Goal: Task Accomplishment & Management: Manage account settings

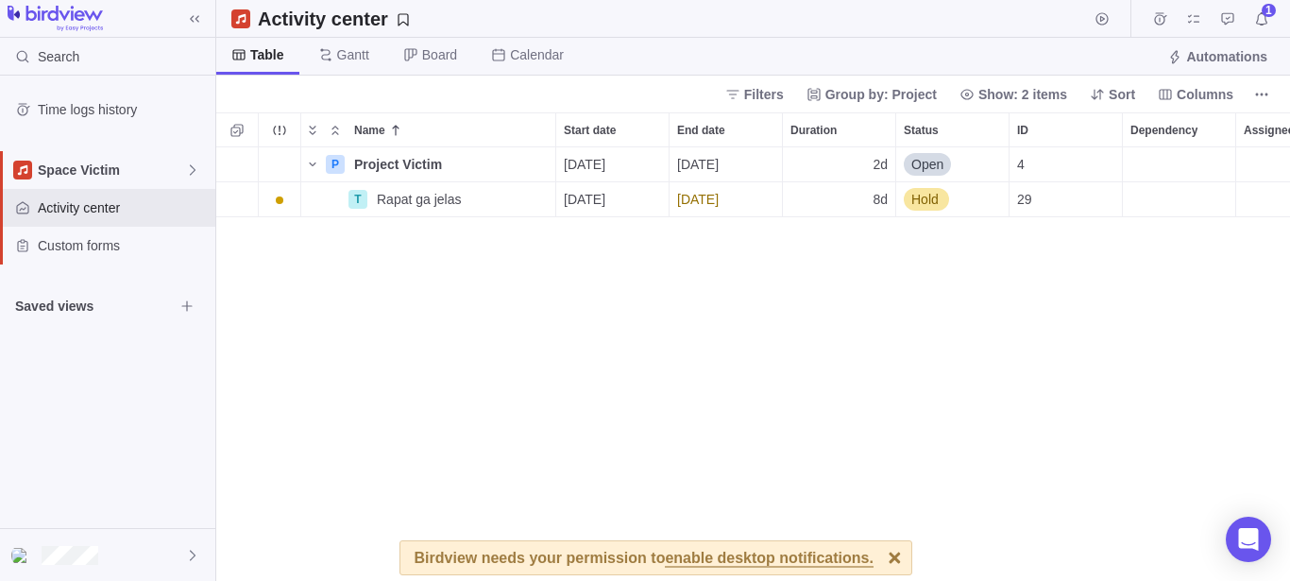
scroll to position [417, 1058]
click at [923, 196] on span "Hold" at bounding box center [924, 199] width 27 height 19
click at [1269, 16] on span "Notifications" at bounding box center [1261, 19] width 26 height 26
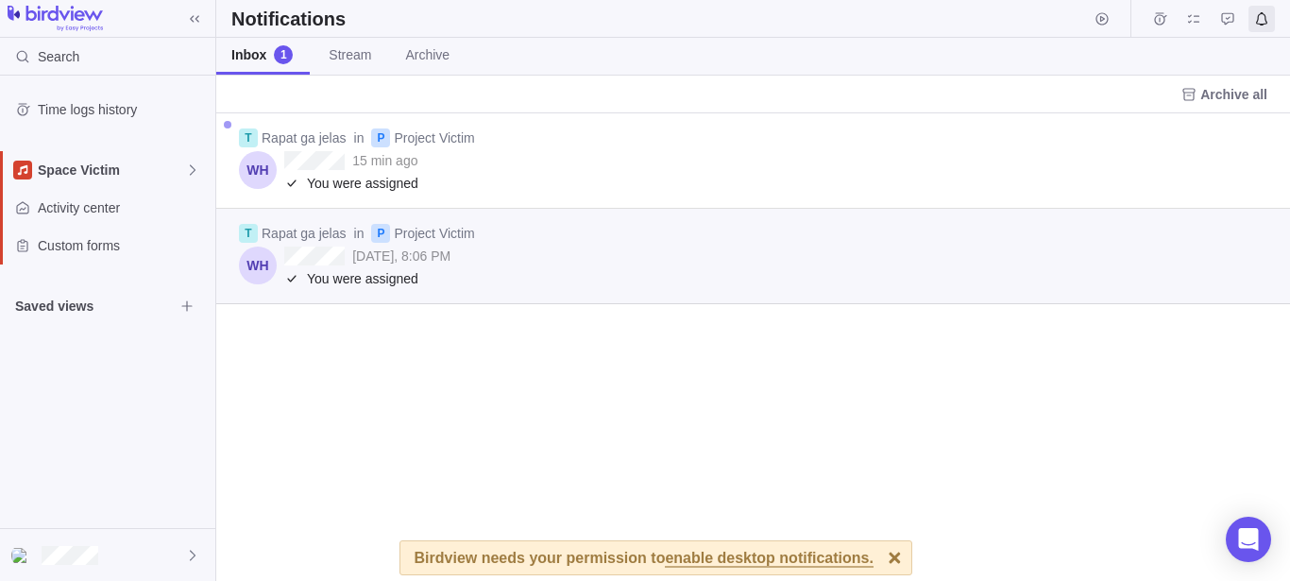
scroll to position [451, 1058]
click at [1196, 93] on icon at bounding box center [1188, 94] width 15 height 15
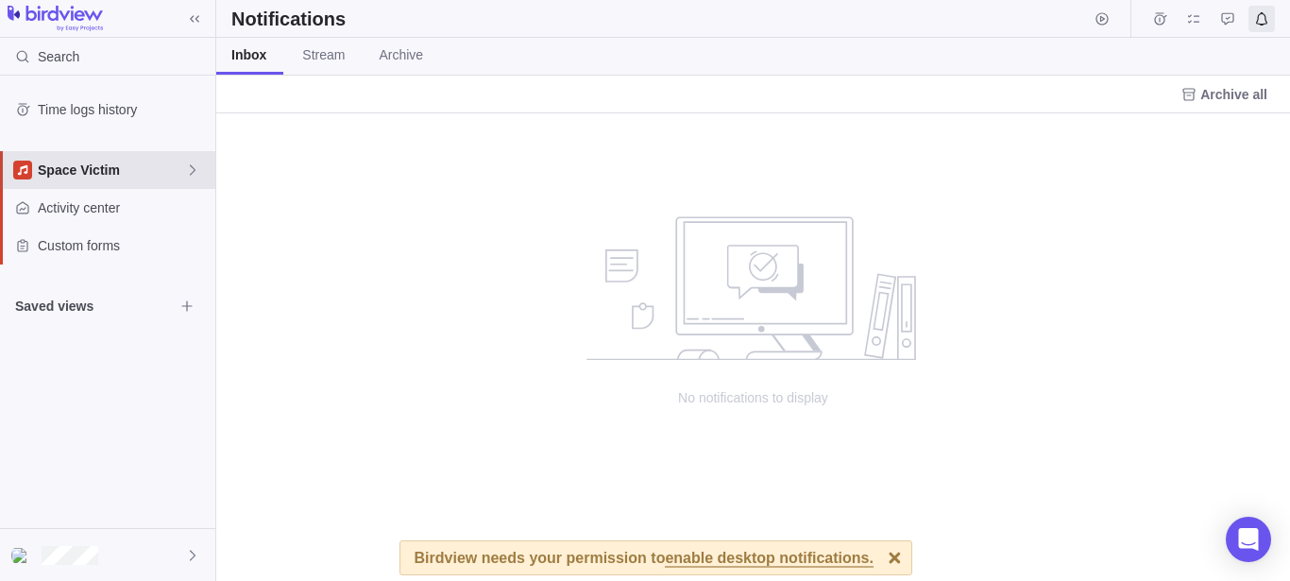
click at [113, 175] on span "Space Victim" at bounding box center [111, 170] width 147 height 19
click at [110, 214] on span "Space Victim" at bounding box center [121, 214] width 142 height 19
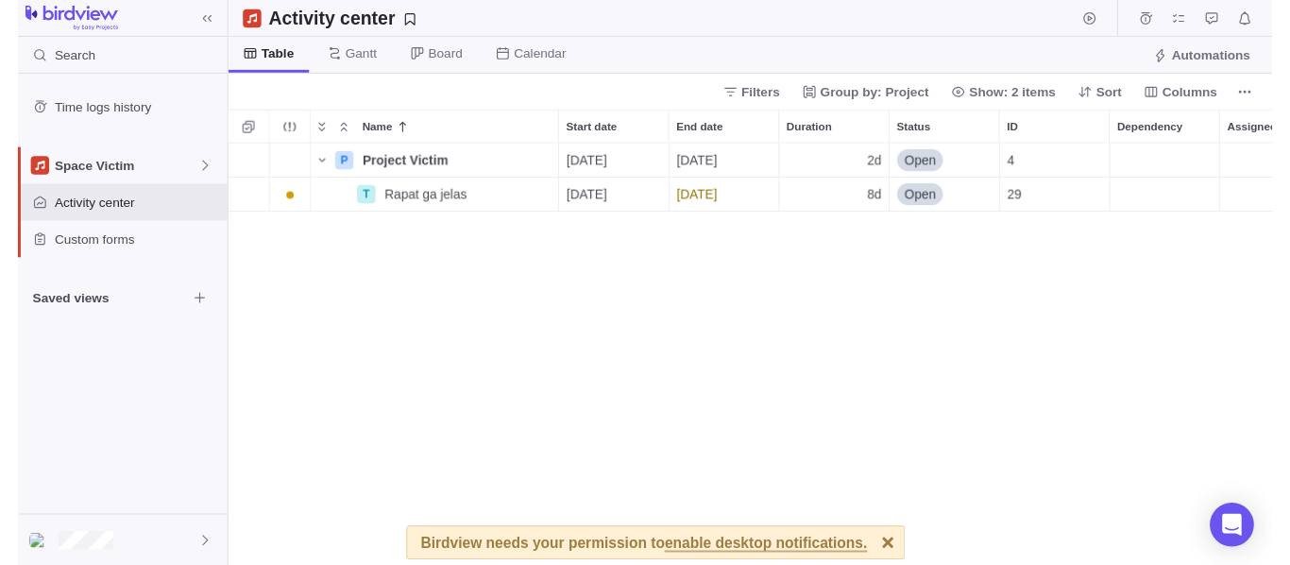
scroll to position [0, 135]
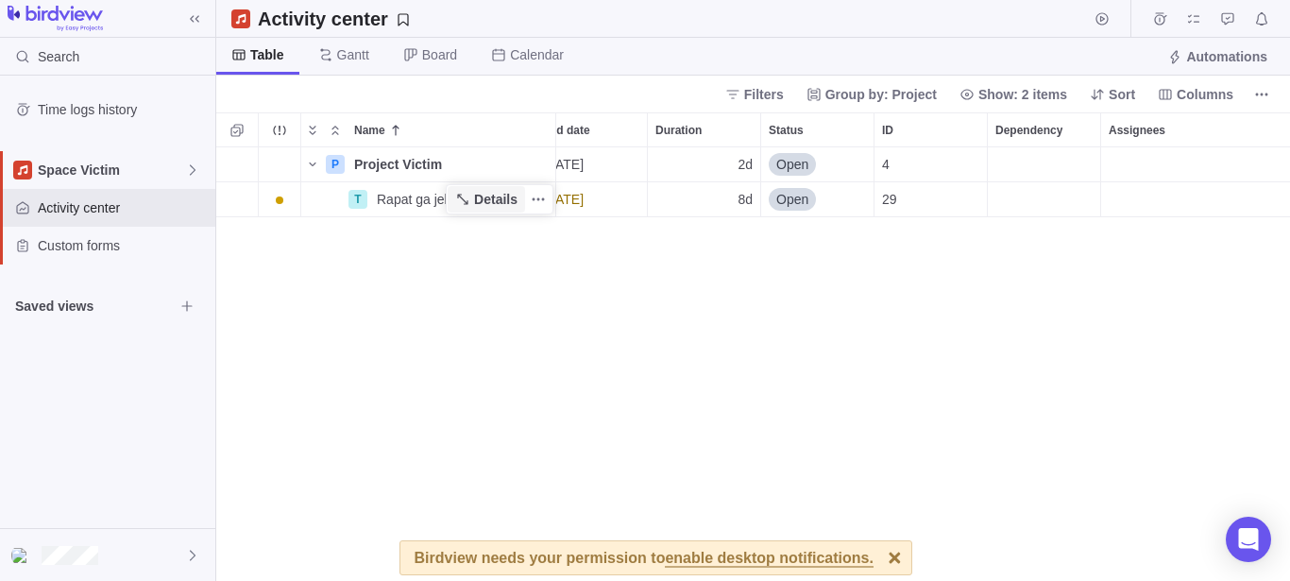
click at [514, 206] on span "Details" at bounding box center [495, 199] width 43 height 19
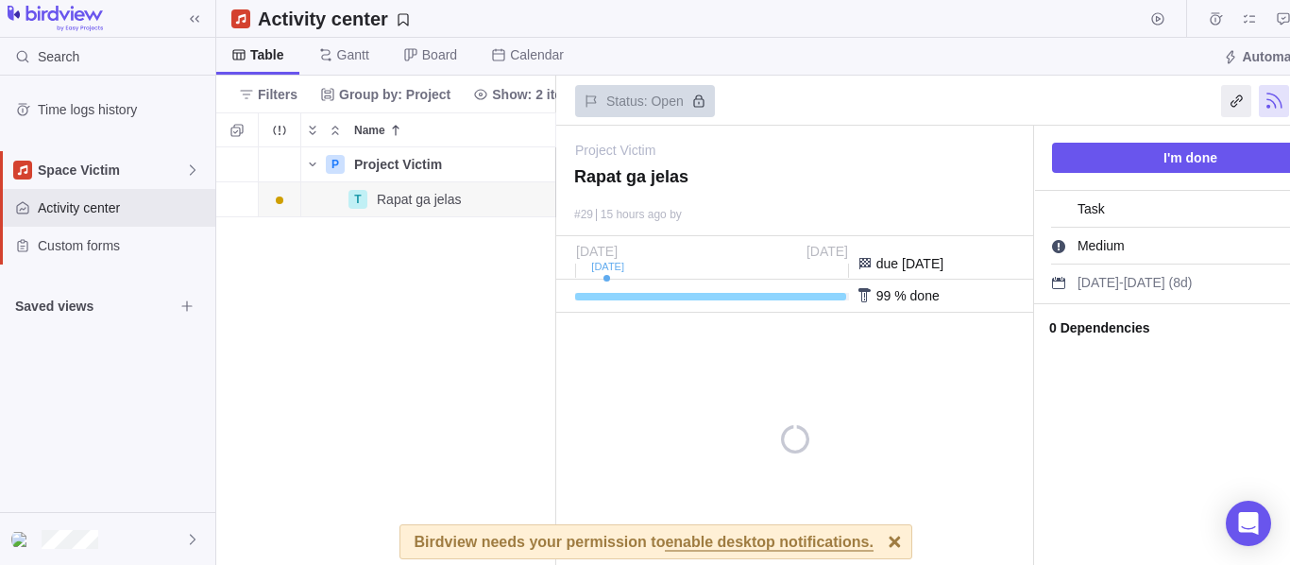
scroll to position [401, 324]
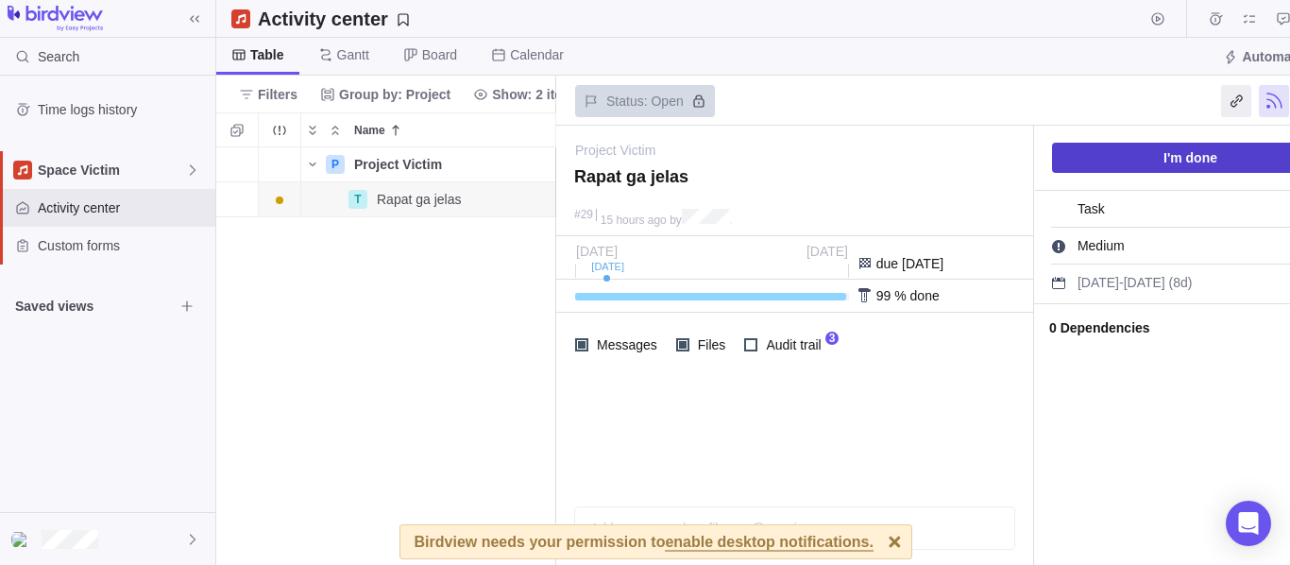
click at [1188, 161] on span "I'm done" at bounding box center [1190, 157] width 54 height 23
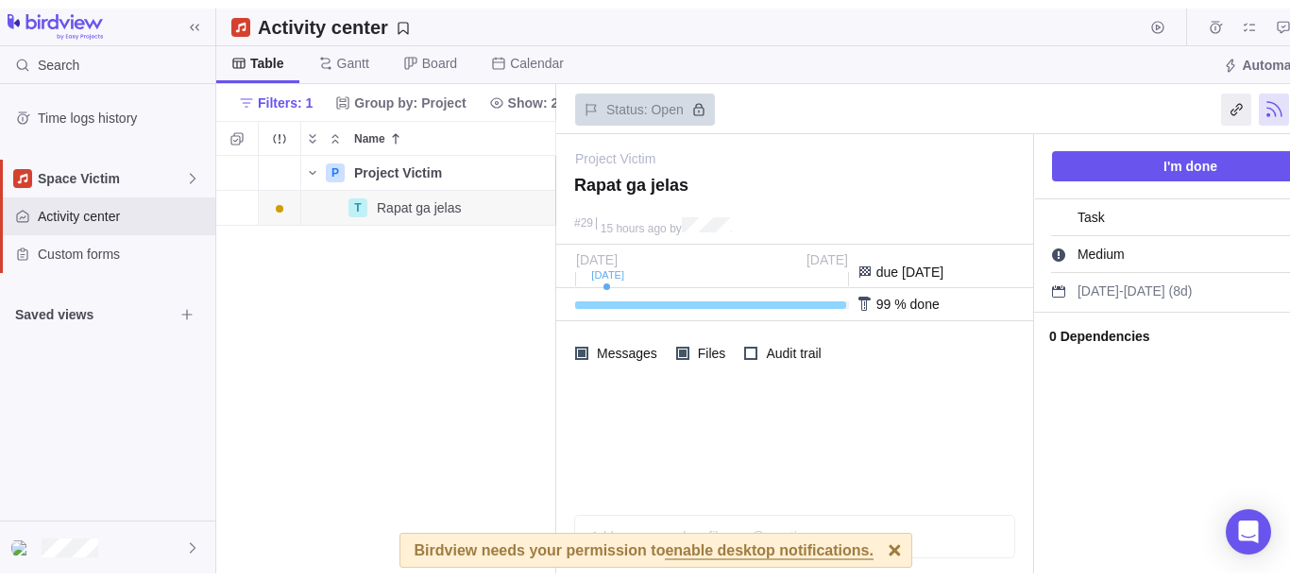
scroll to position [401, 324]
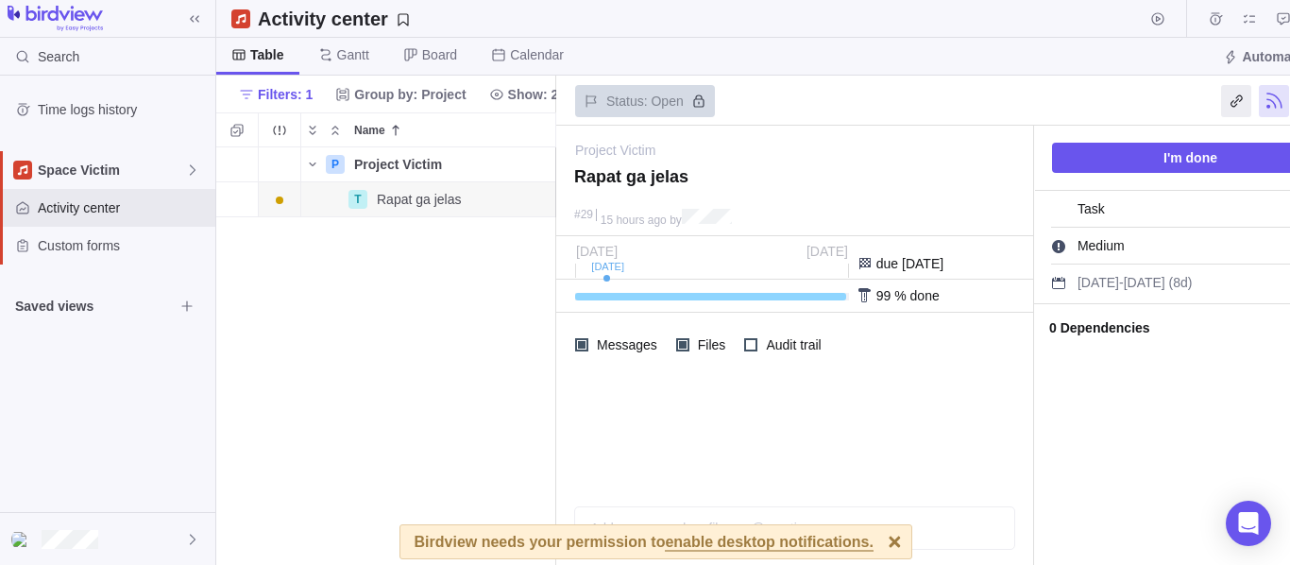
click at [419, 302] on div "P Project Victim Details [DATE] [DATE] 2d Open 4 T Rapat ga jelas Details [DATE…" at bounding box center [386, 355] width 340 height 417
click at [419, 302] on div "P Project Victim Details 09/03/2025 09/04/2025 2d Open 4 T Rapat ga jelas Detai…" at bounding box center [386, 355] width 340 height 417
click at [266, 77] on div "Filters: 1 Group by: Project Show: 2 items Sort Columns" at bounding box center [386, 94] width 340 height 37
click at [266, 60] on span "Table" at bounding box center [267, 54] width 34 height 19
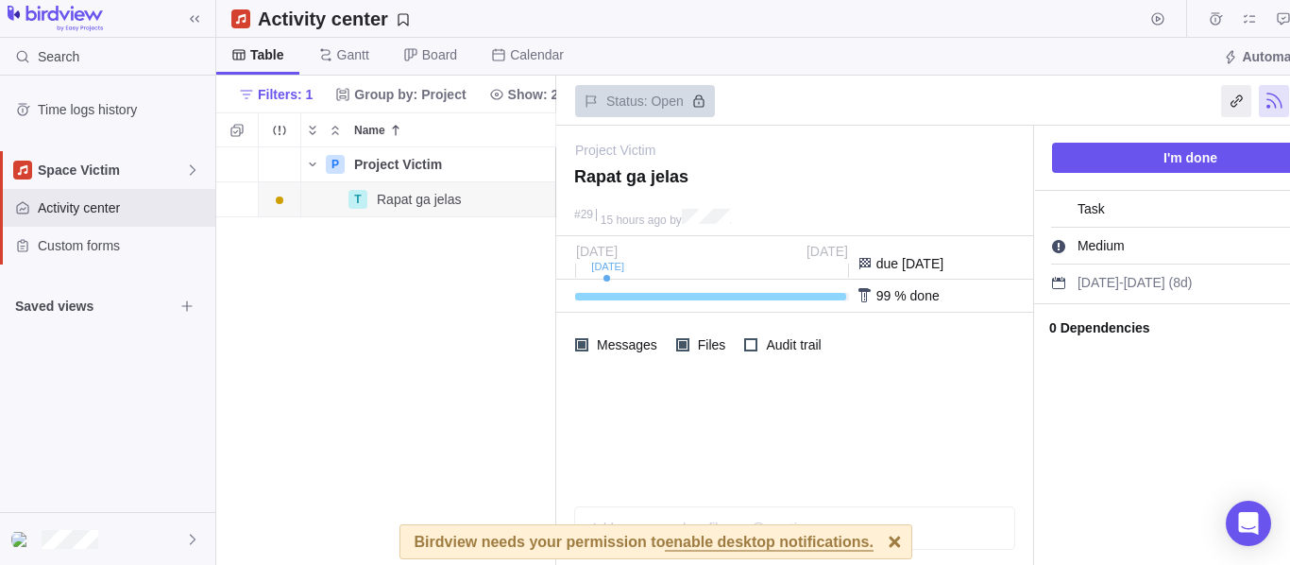
click at [655, 105] on span "Status: Open" at bounding box center [645, 101] width 140 height 32
click at [878, 546] on div at bounding box center [894, 541] width 33 height 33
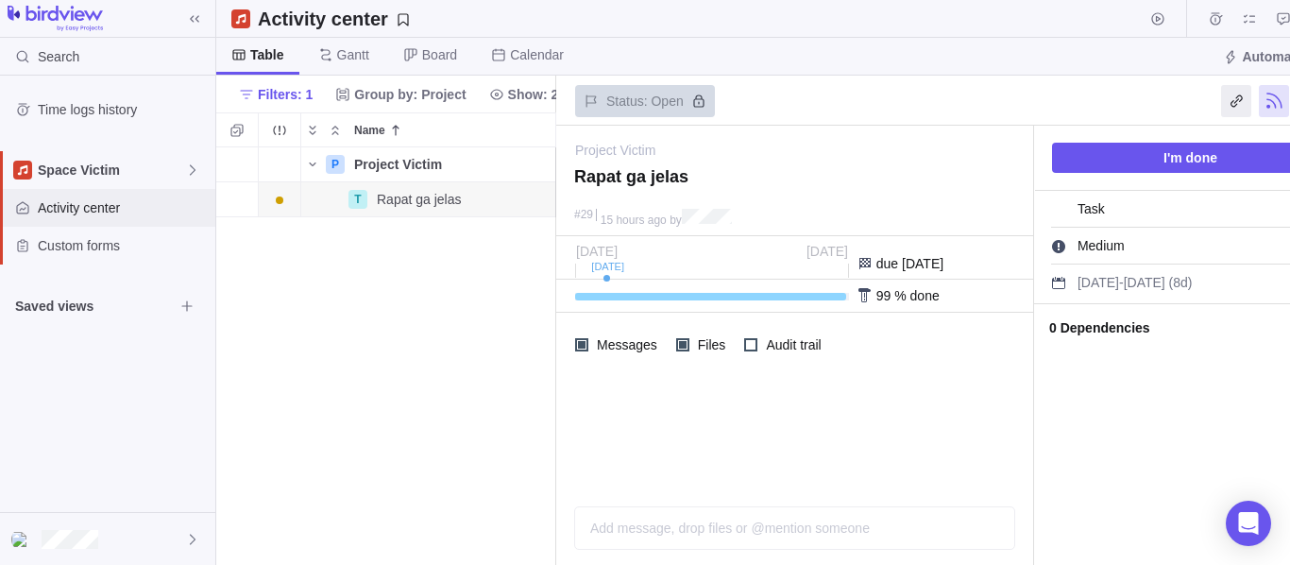
click at [101, 198] on span "Activity center" at bounding box center [123, 207] width 170 height 19
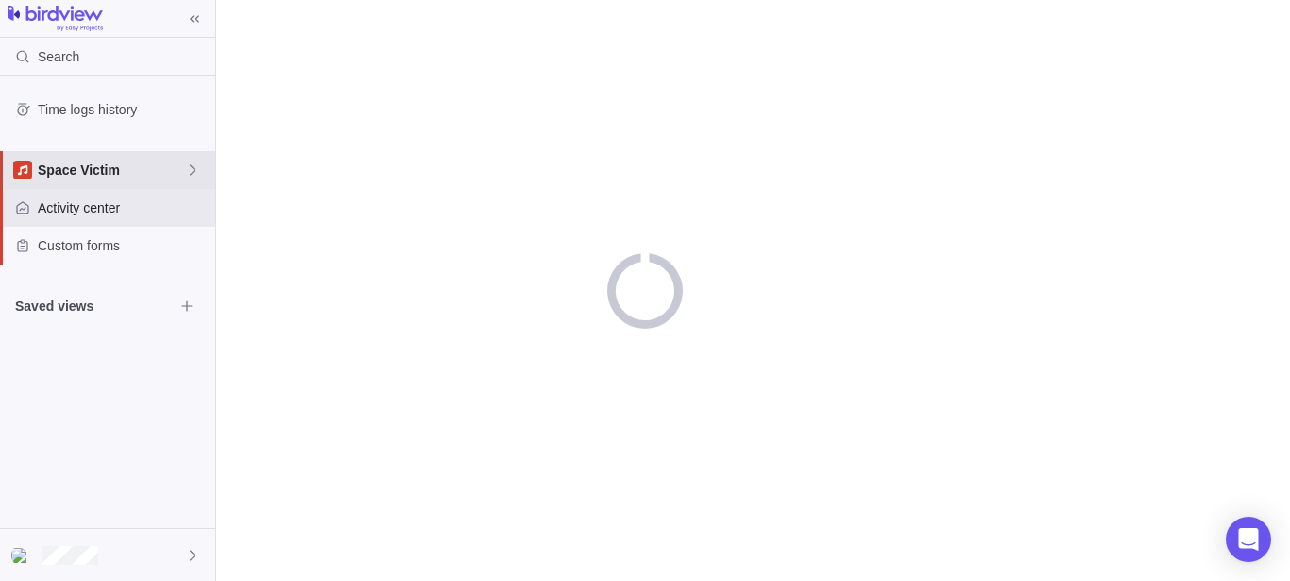
click at [108, 174] on span "Space Victim" at bounding box center [111, 170] width 147 height 19
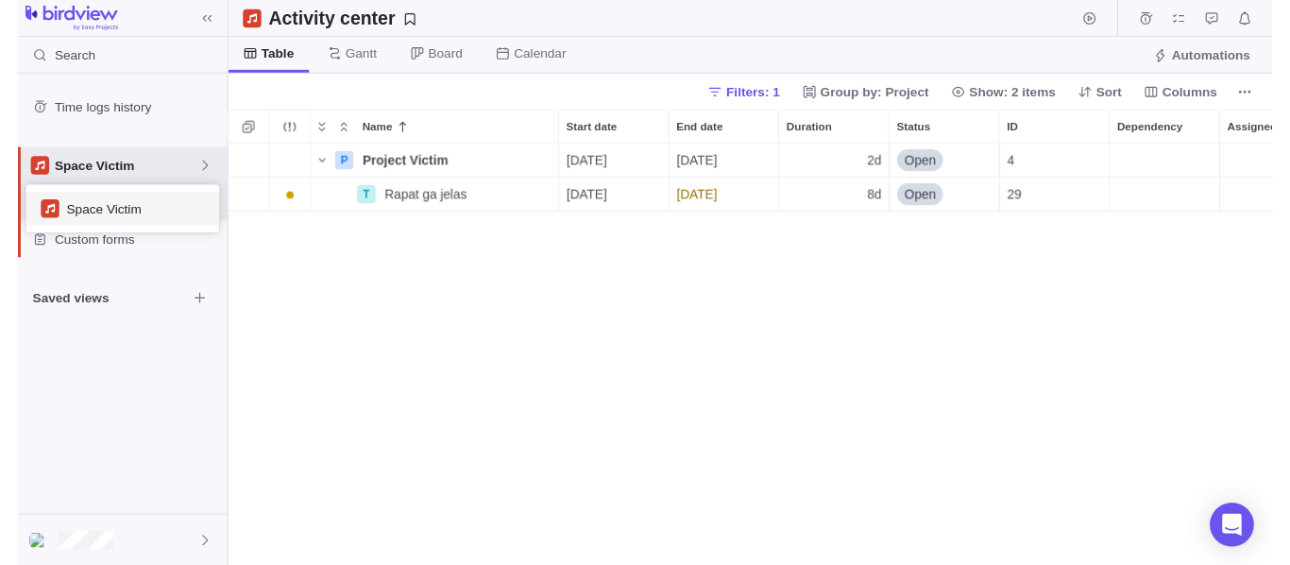
scroll to position [17, 17]
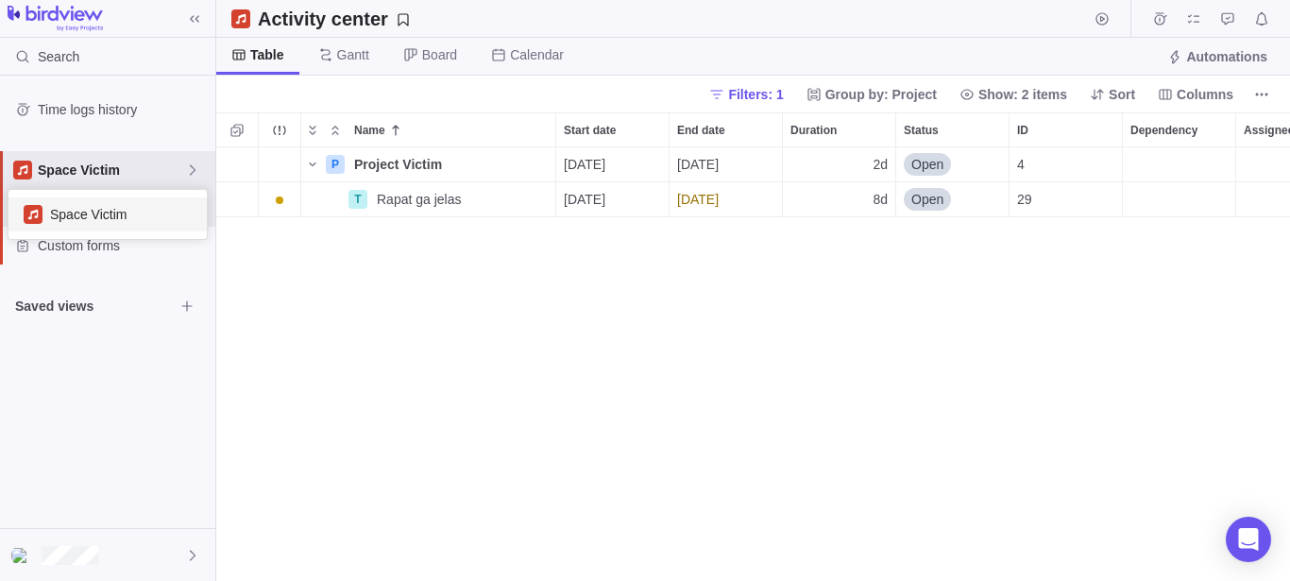
click at [503, 199] on body "Search Time logs history Space Victim Activity center Custom forms Saved views …" at bounding box center [645, 290] width 1290 height 581
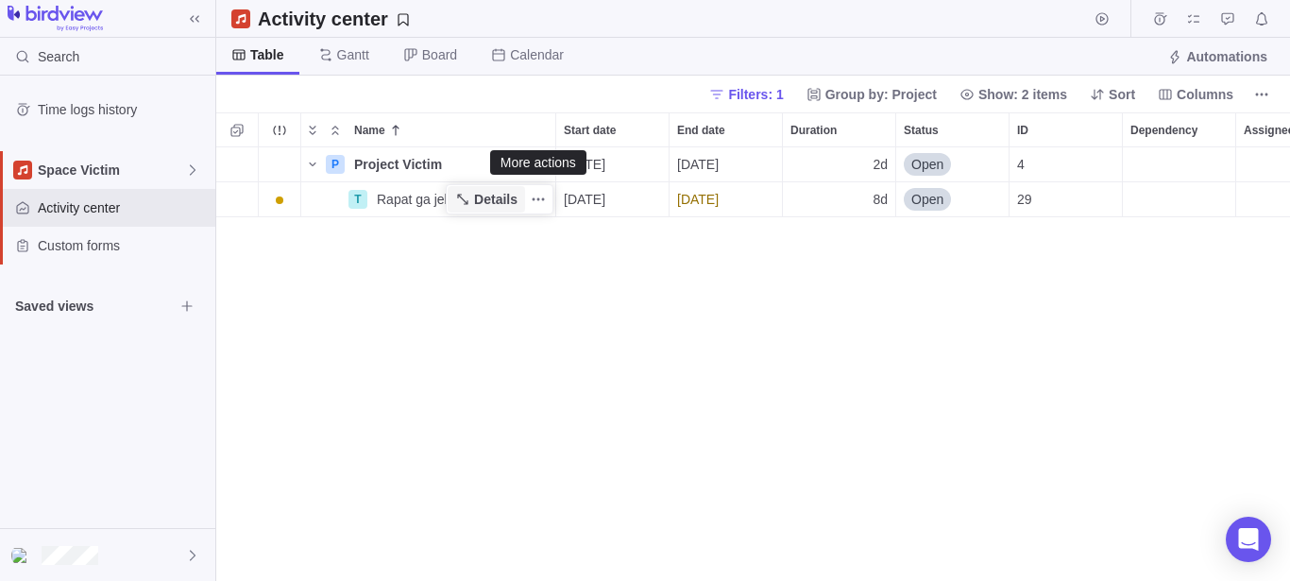
click at [497, 195] on span "Details" at bounding box center [495, 199] width 43 height 19
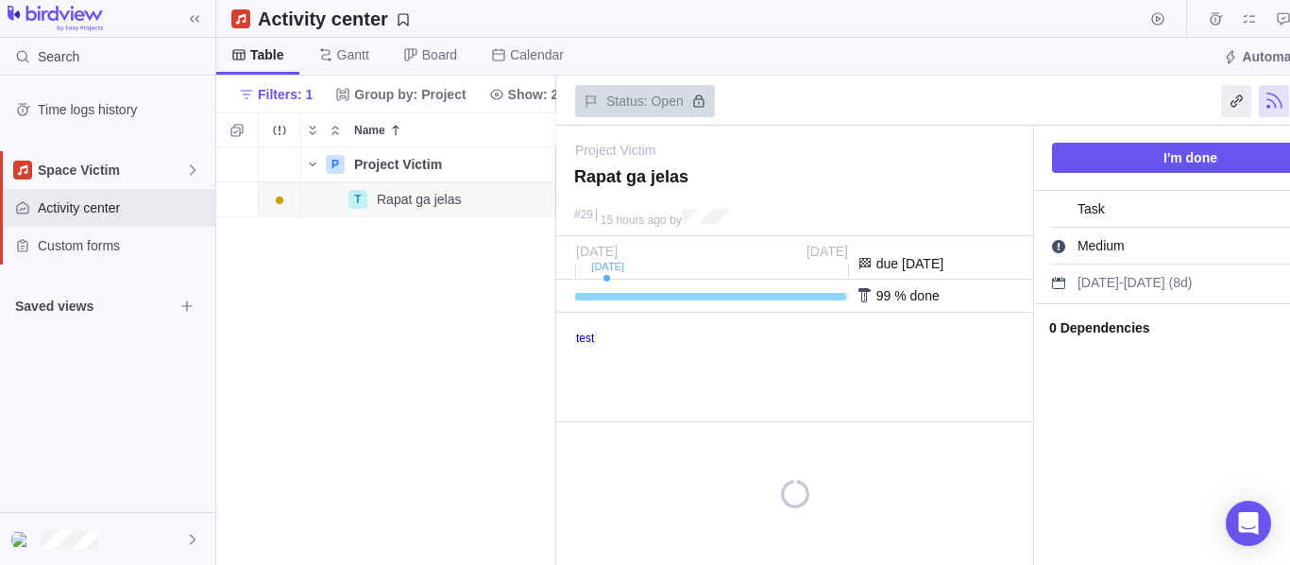
click at [589, 342] on link "test" at bounding box center [585, 337] width 18 height 13
click at [585, 335] on link "test" at bounding box center [585, 337] width 18 height 13
click at [586, 342] on link "test" at bounding box center [585, 337] width 18 height 13
click at [588, 338] on link "test" at bounding box center [585, 337] width 18 height 13
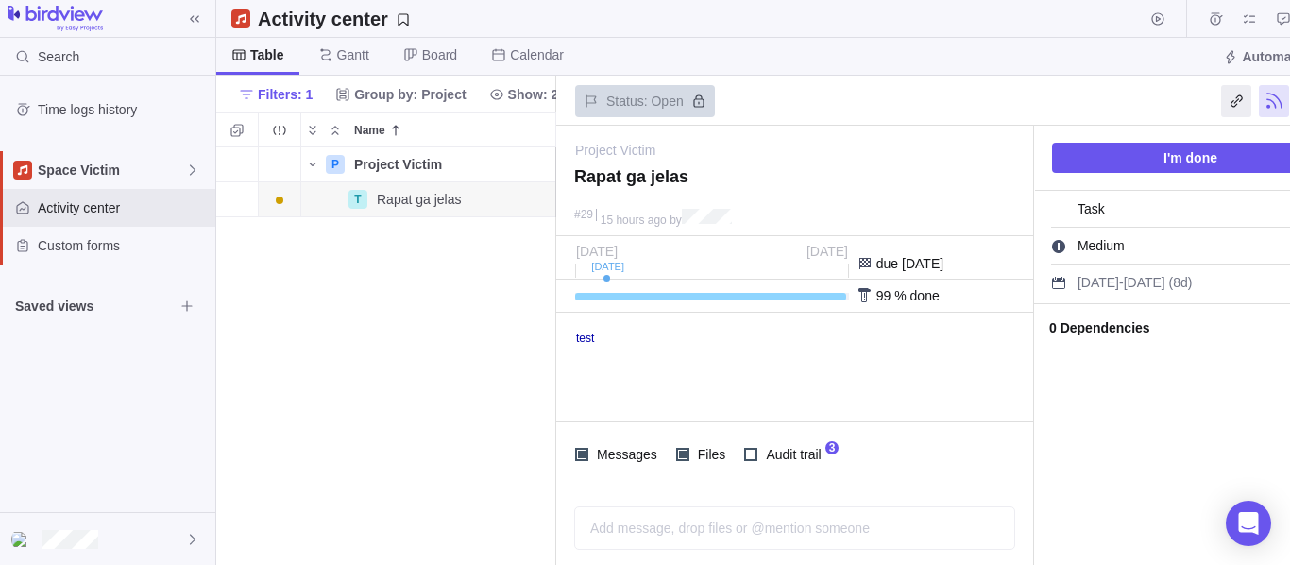
click at [588, 338] on link "test" at bounding box center [585, 337] width 18 height 13
click at [640, 355] on html "test" at bounding box center [793, 368] width 472 height 108
click at [585, 337] on link "test" at bounding box center [585, 337] width 18 height 13
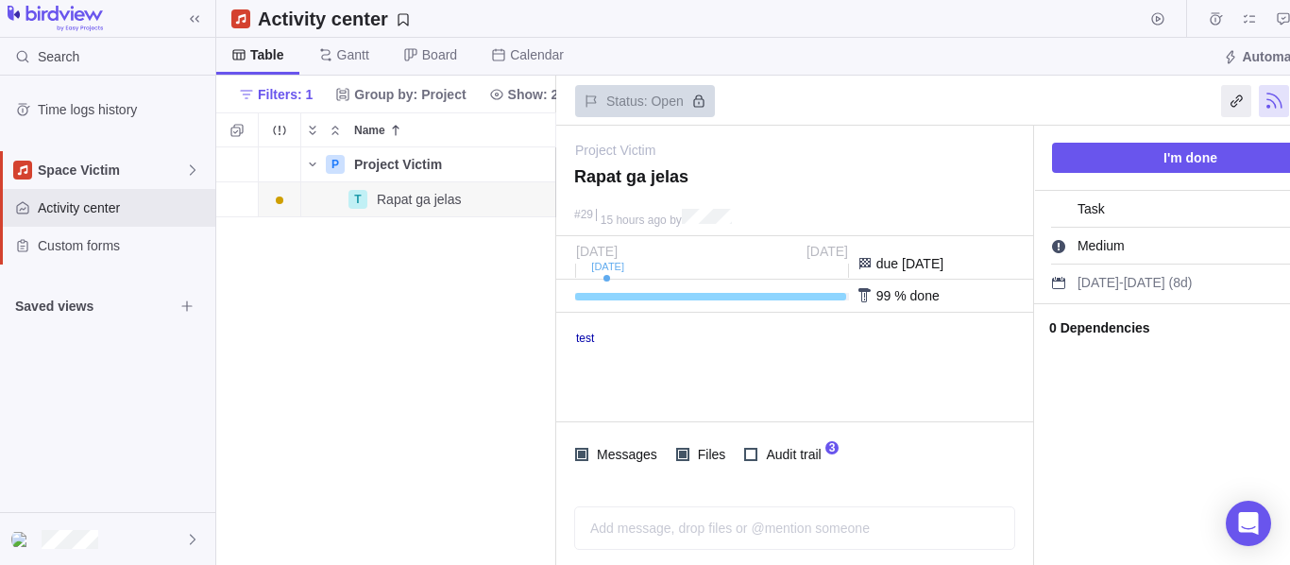
click at [692, 361] on html "test" at bounding box center [793, 368] width 472 height 108
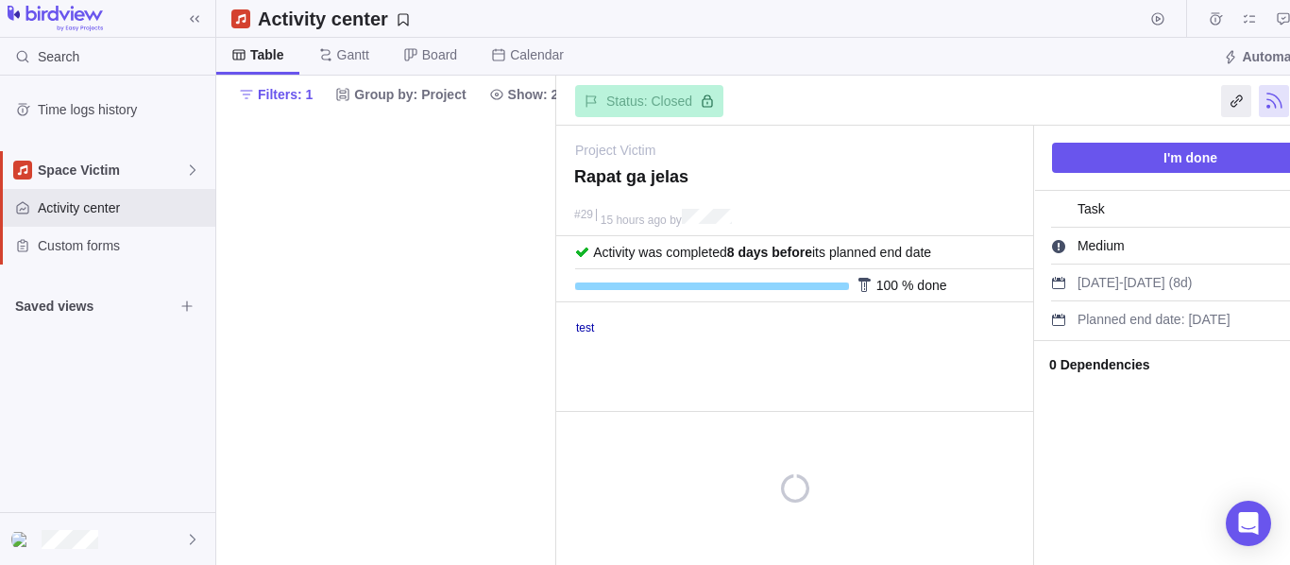
click at [585, 325] on link "test" at bounding box center [585, 327] width 18 height 13
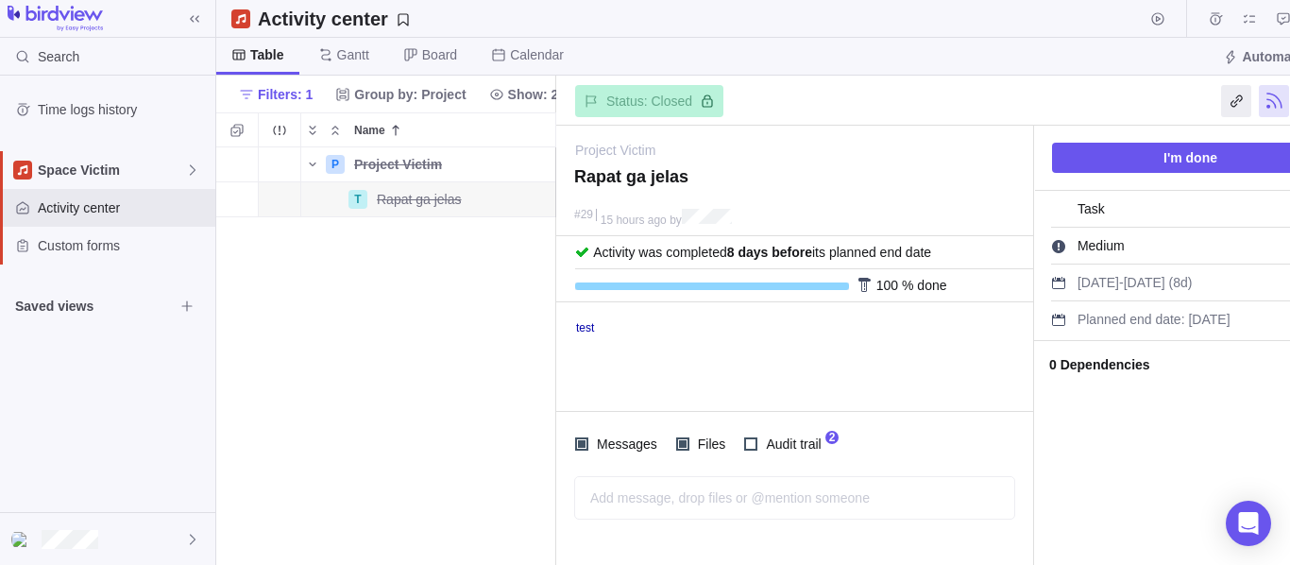
scroll to position [401, 324]
click at [585, 325] on link "test" at bounding box center [585, 327] width 18 height 13
click at [587, 331] on link "test" at bounding box center [585, 327] width 18 height 13
click at [819, 444] on span "Audit trail" at bounding box center [790, 444] width 67 height 26
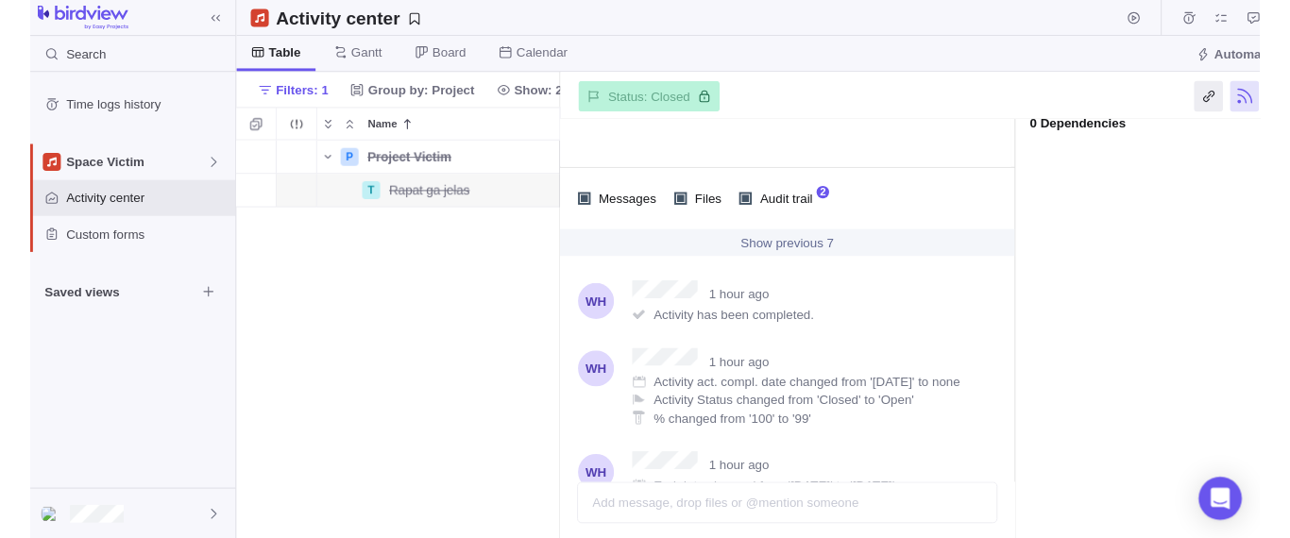
scroll to position [0, 0]
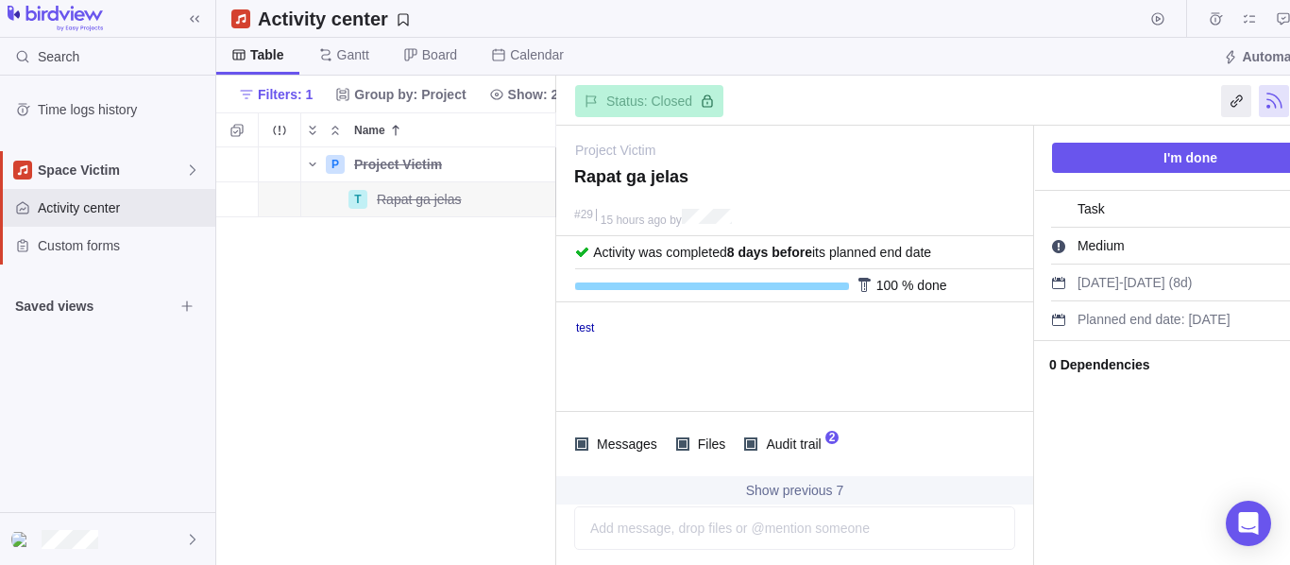
click at [592, 330] on link "test" at bounding box center [585, 327] width 18 height 13
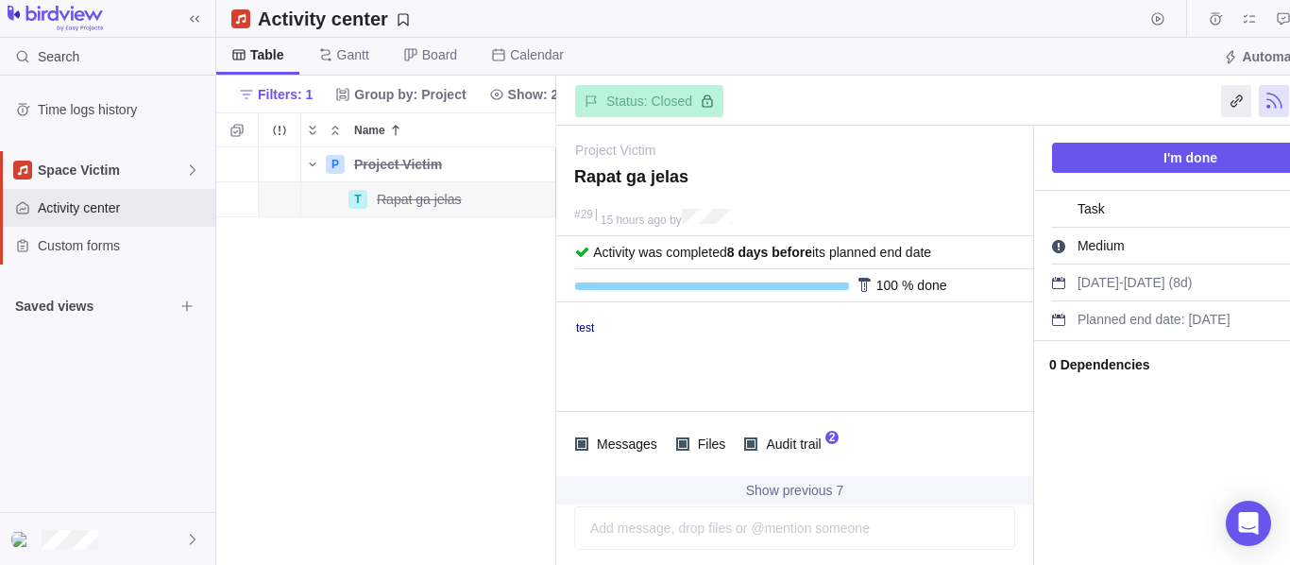
click at [592, 330] on link "test" at bounding box center [585, 327] width 18 height 13
click at [851, 370] on html "test" at bounding box center [793, 357] width 472 height 108
click at [1232, 100] on div at bounding box center [1236, 101] width 30 height 32
click at [585, 331] on link "test" at bounding box center [585, 327] width 18 height 13
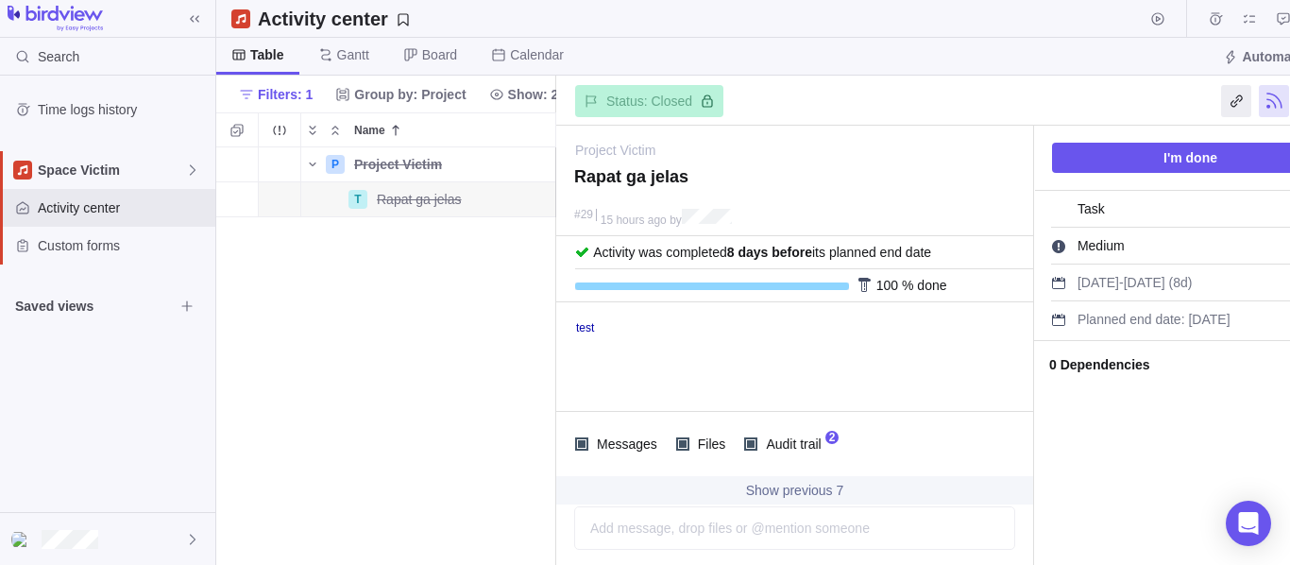
click at [585, 331] on link "test" at bounding box center [585, 327] width 18 height 13
click at [1163, 152] on span "I'm done" at bounding box center [1190, 157] width 54 height 23
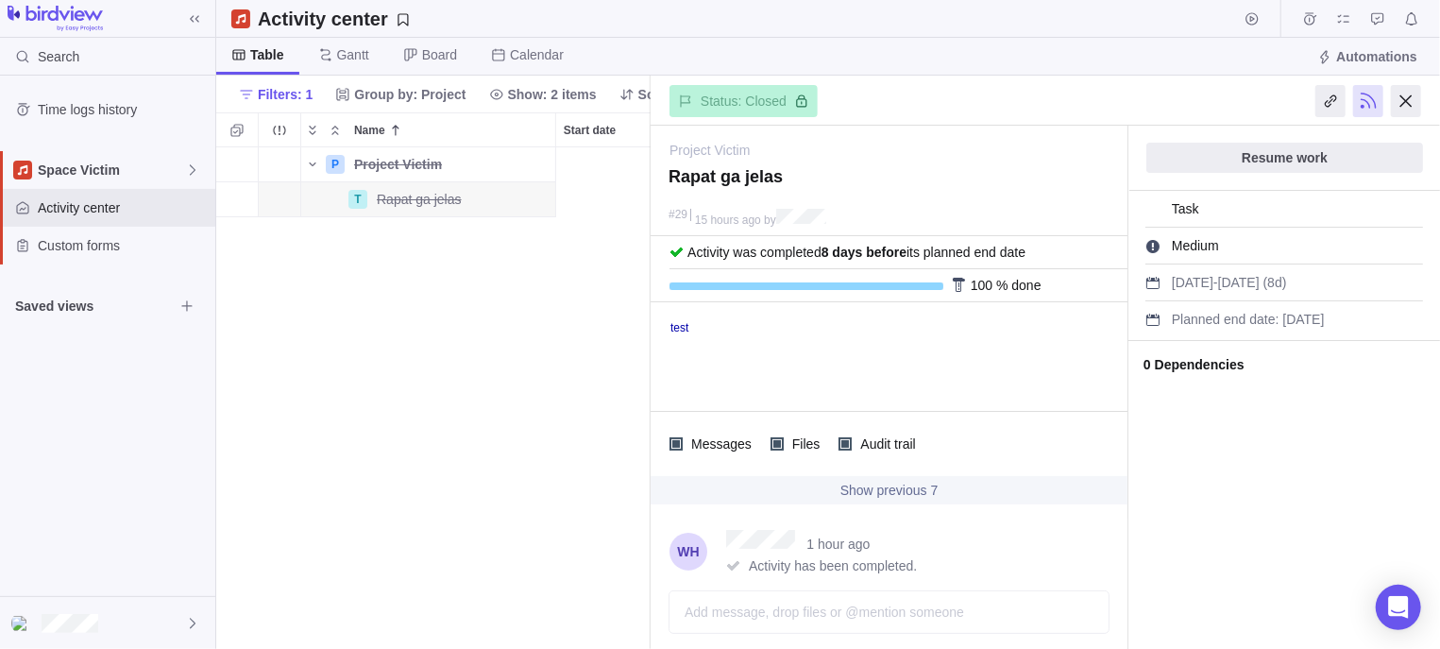
scroll to position [483, 417]
click at [680, 330] on link "test" at bounding box center [679, 326] width 18 height 13
click at [679, 327] on link "test" at bounding box center [679, 326] width 18 height 13
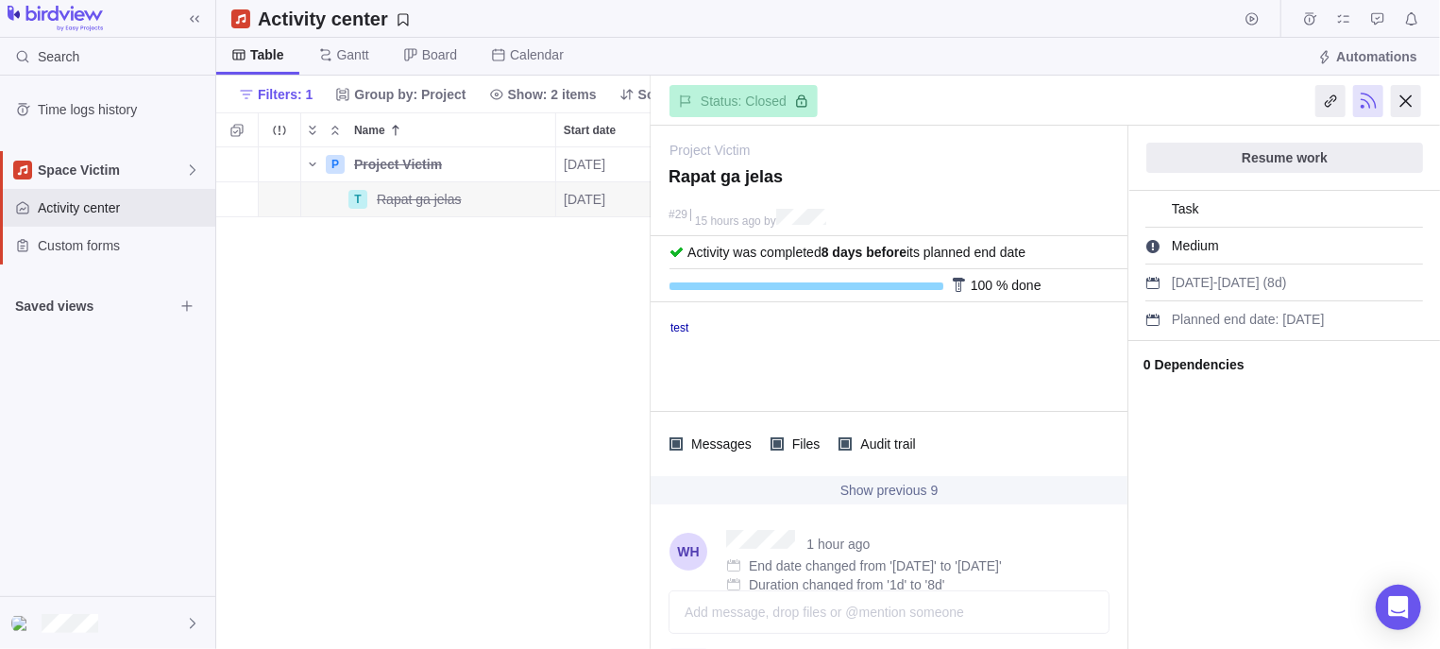
click at [679, 327] on link "test" at bounding box center [679, 326] width 18 height 13
click at [681, 332] on link "test" at bounding box center [679, 326] width 18 height 13
click at [684, 331] on link "test" at bounding box center [679, 326] width 18 height 13
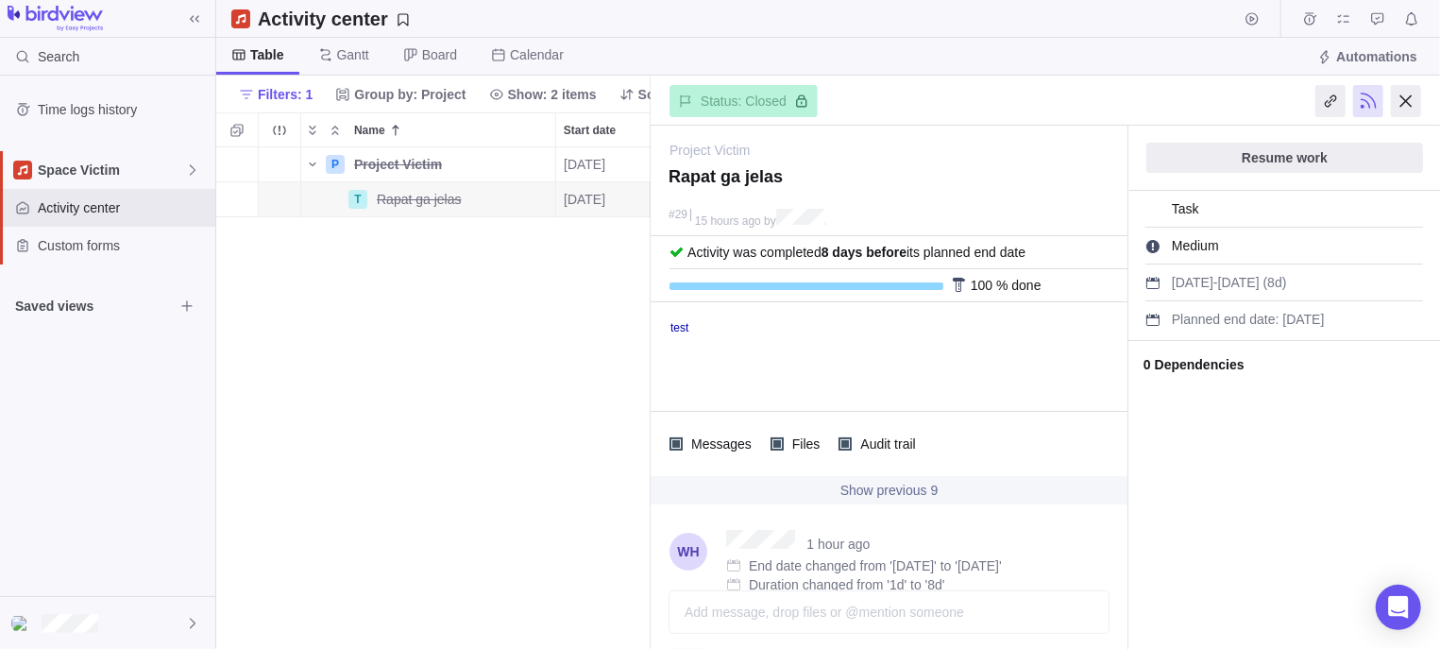
scroll to position [643, 0]
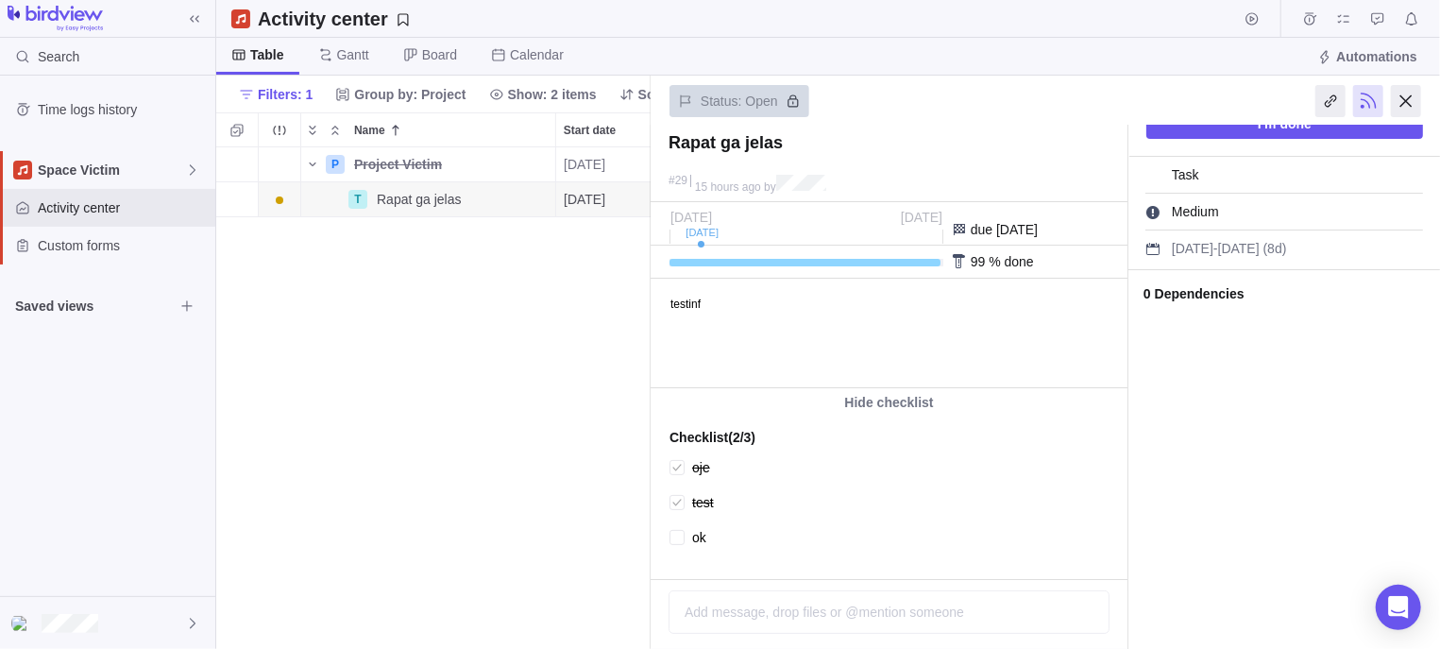
scroll to position [323, 0]
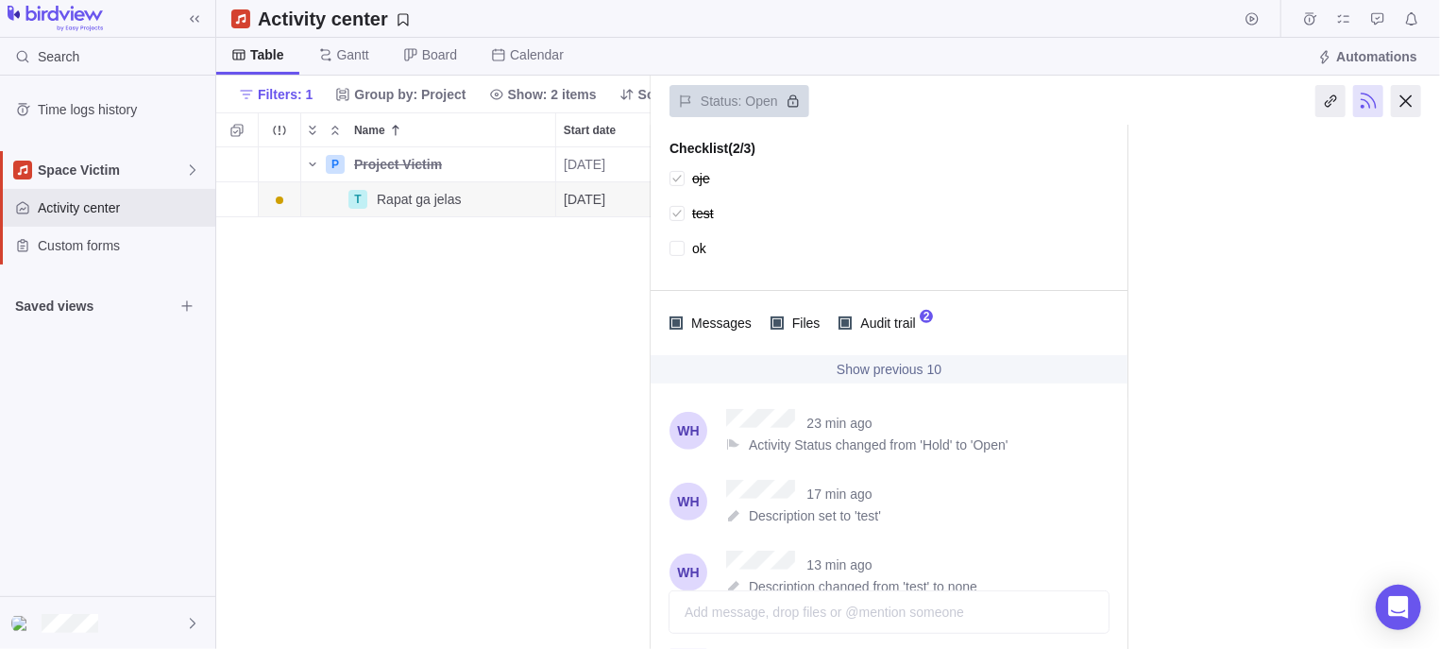
click at [913, 370] on div "Show previous 10" at bounding box center [889, 369] width 477 height 28
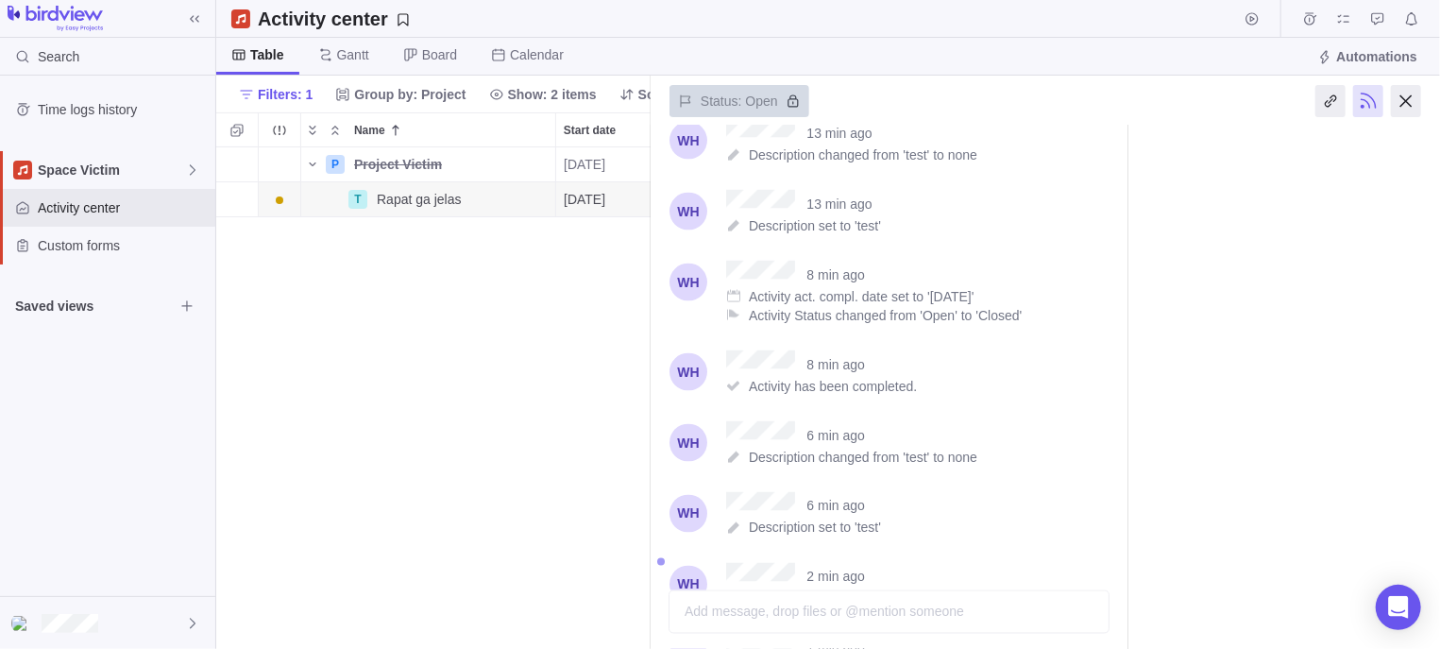
scroll to position [1677, 0]
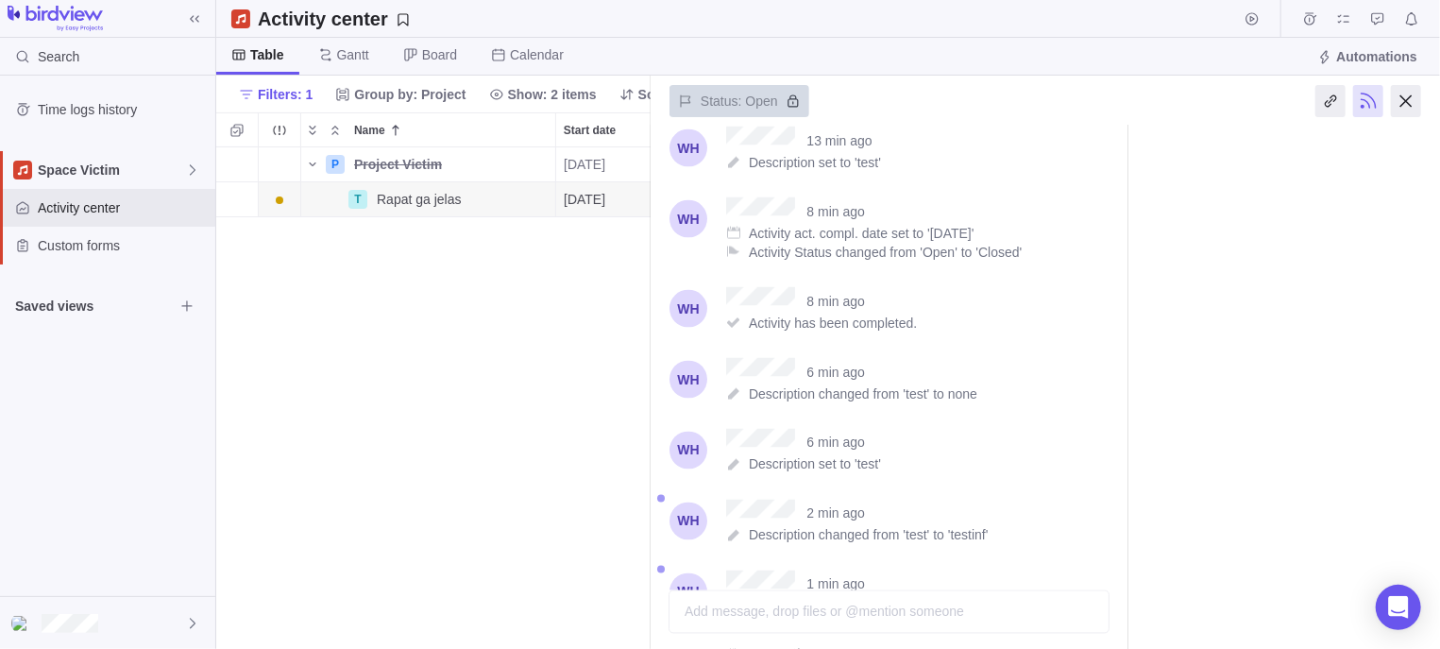
click at [726, 528] on span at bounding box center [733, 535] width 15 height 15
click at [729, 528] on span at bounding box center [733, 535] width 15 height 15
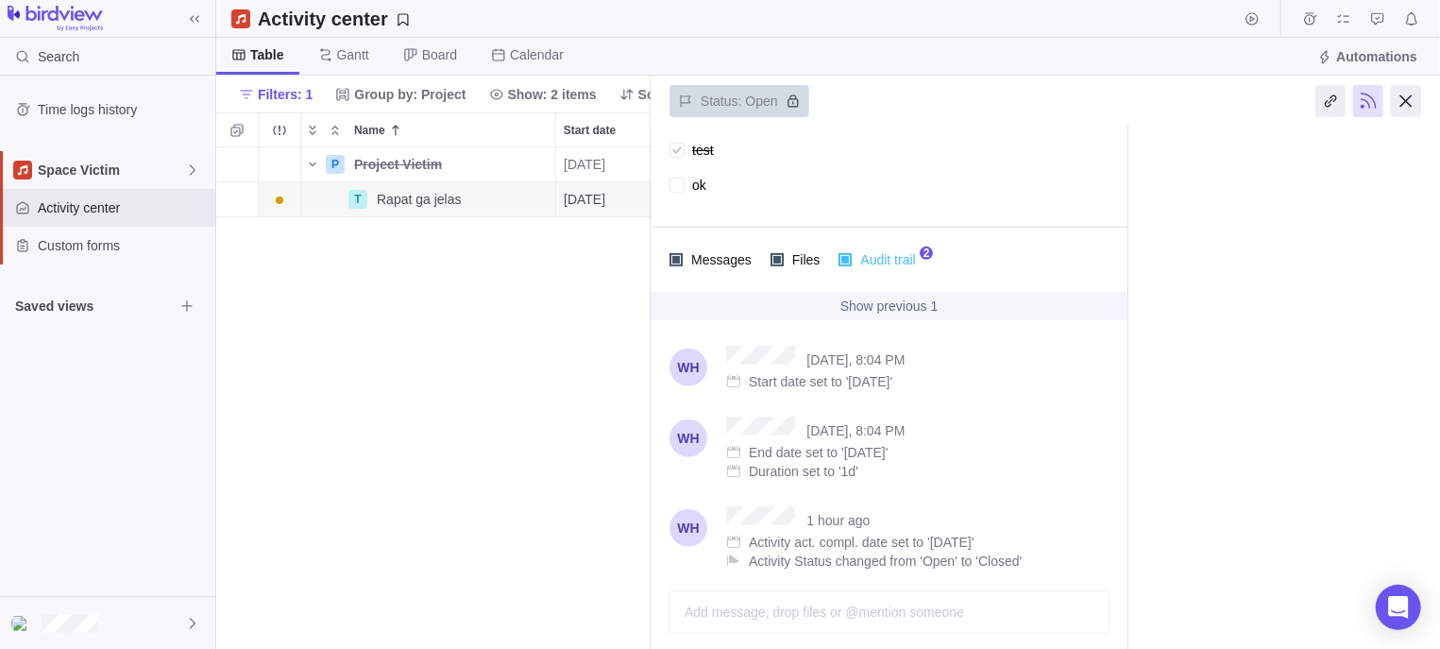
click at [905, 263] on span "Audit trail" at bounding box center [885, 259] width 67 height 26
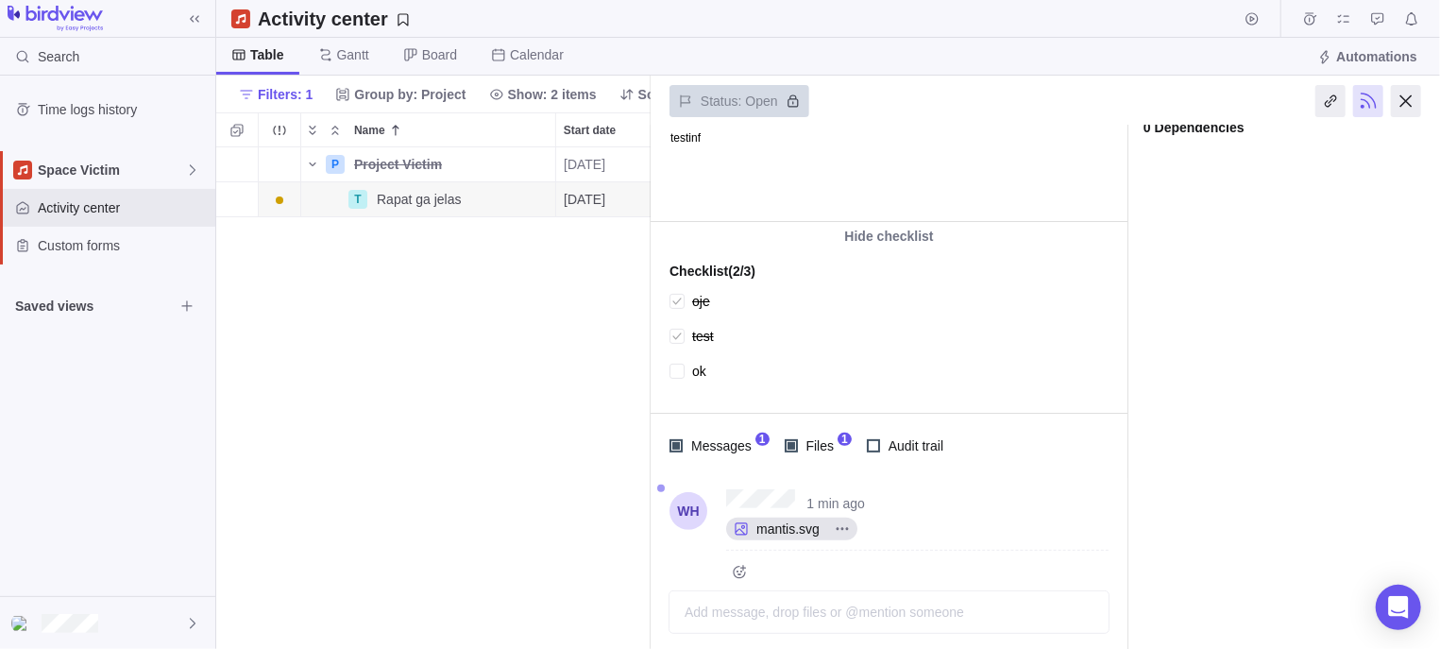
scroll to position [205, 0]
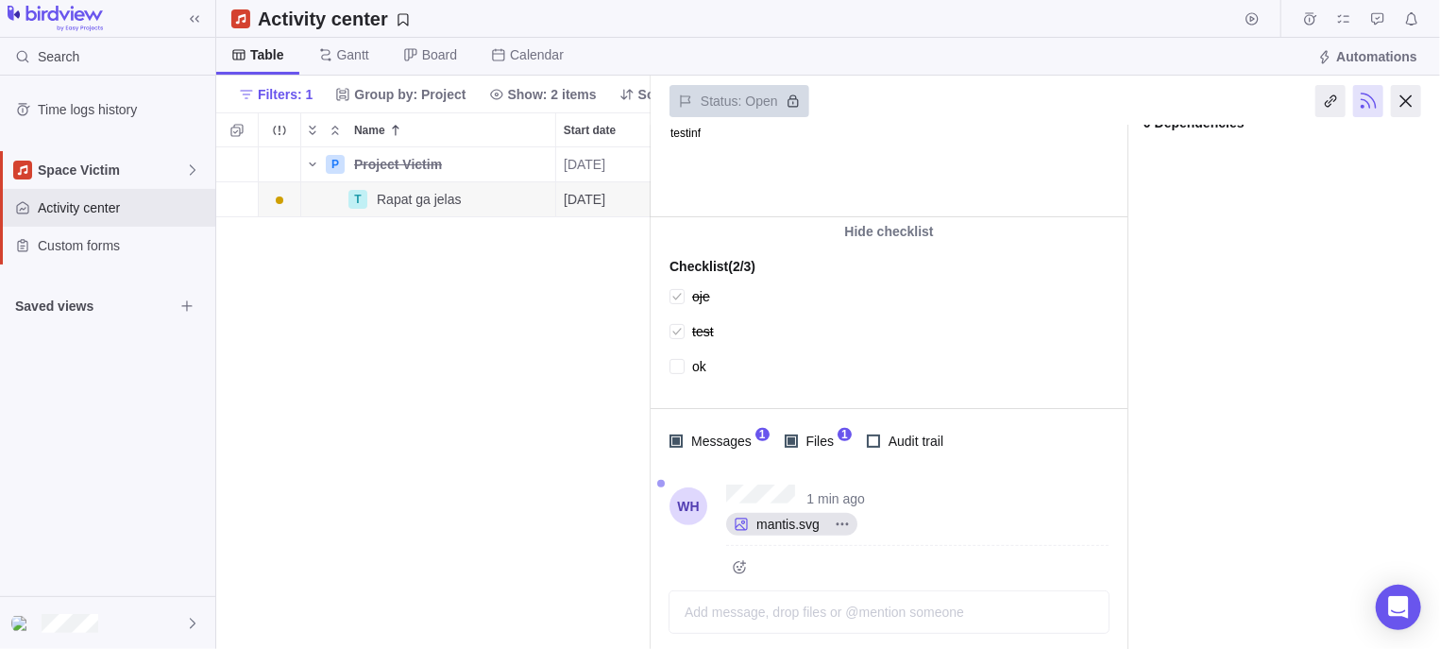
click at [804, 521] on span "mantis.svg" at bounding box center [788, 524] width 78 height 19
click at [839, 524] on icon "More actions" at bounding box center [842, 524] width 15 height 15
click at [872, 570] on div "Open original" at bounding box center [891, 561] width 131 height 30
click at [849, 514] on span "More actions" at bounding box center [842, 524] width 30 height 26
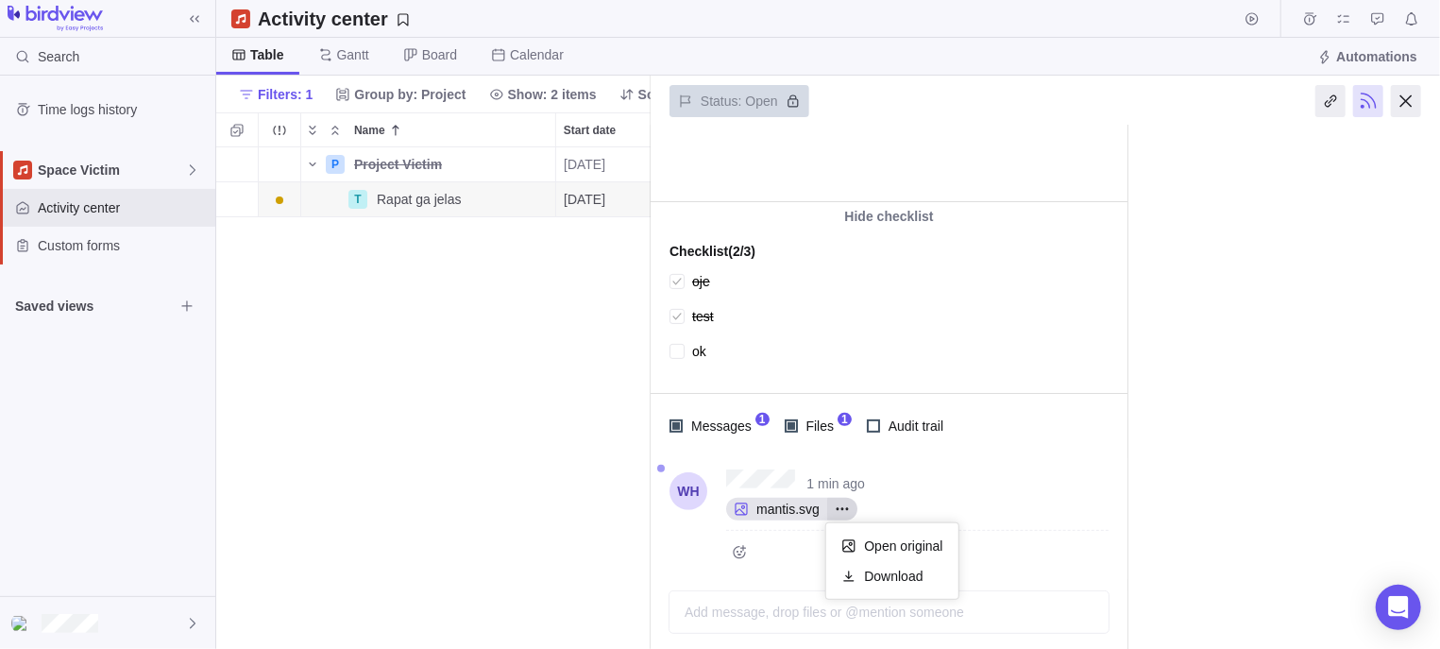
scroll to position [220, 0]
click at [1308, 465] on div "Project Victim Rapat ga jelas #29 15 hours ago by Activity was completed on its…" at bounding box center [1045, 387] width 789 height 523
click at [744, 553] on icon "Add reaction" at bounding box center [739, 551] width 15 height 15
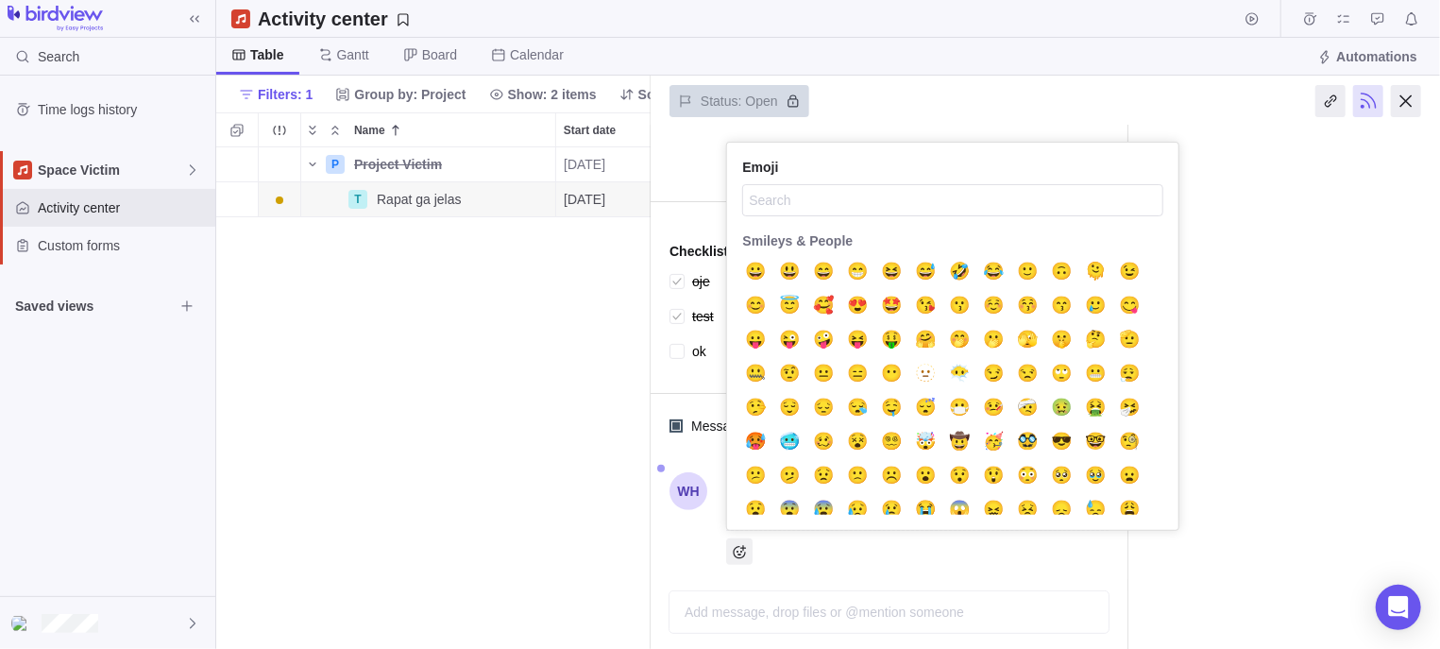
click at [1326, 326] on div "Project Victim Rapat ga jelas #29 15 hours ago by Activity was completed on its…" at bounding box center [1045, 387] width 789 height 523
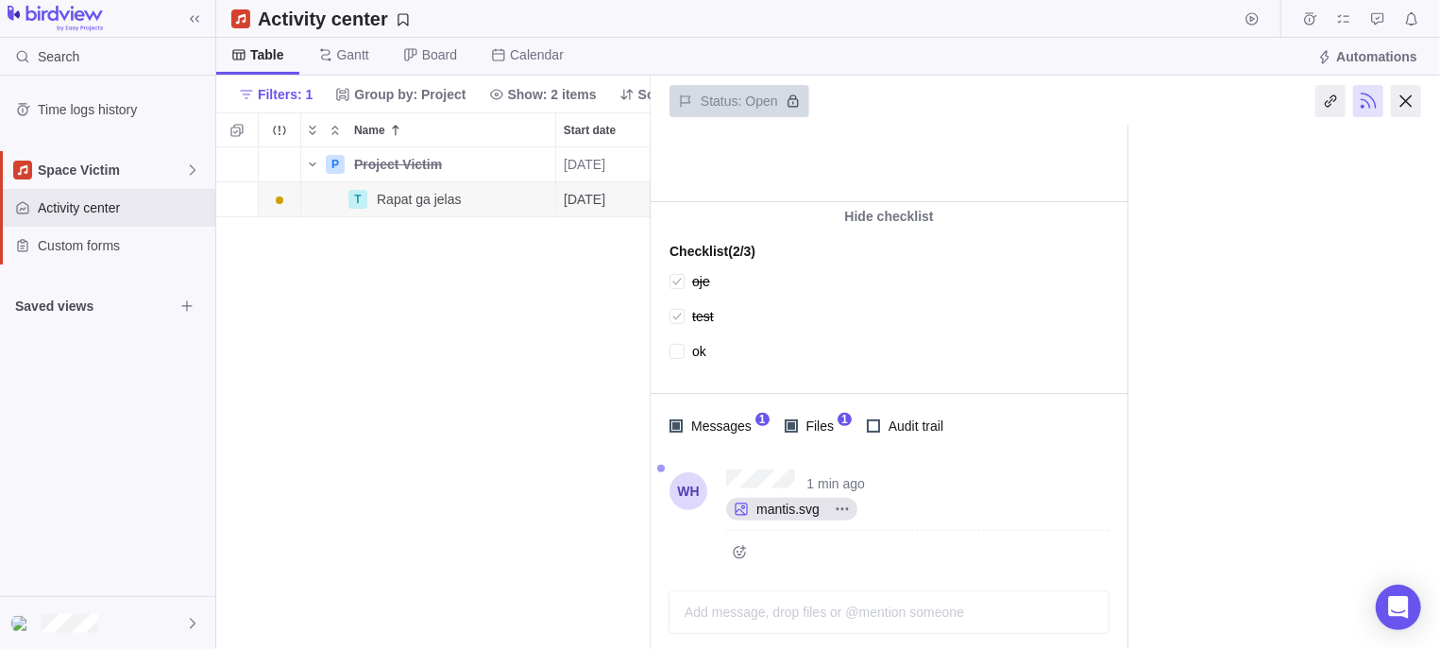
click at [1232, 331] on div "I'm done Task Medium Set category Sep 3 - Sep 12 (8d) Set estimated hours Set h…" at bounding box center [1284, 279] width 312 height 747
click at [747, 570] on span "😁" at bounding box center [739, 570] width 21 height 0
click at [760, 567] on span "2" at bounding box center [760, 570] width 15 height 19
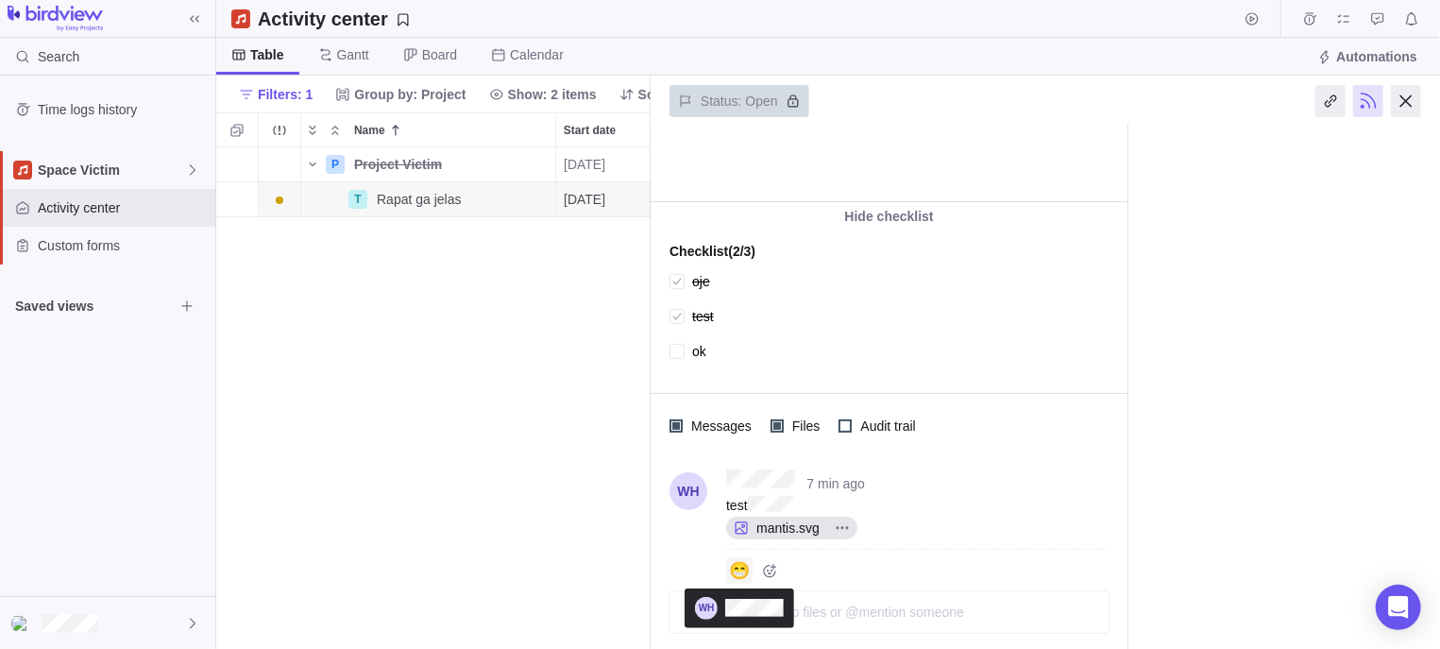
click at [749, 570] on span "😁" at bounding box center [739, 570] width 21 height 0
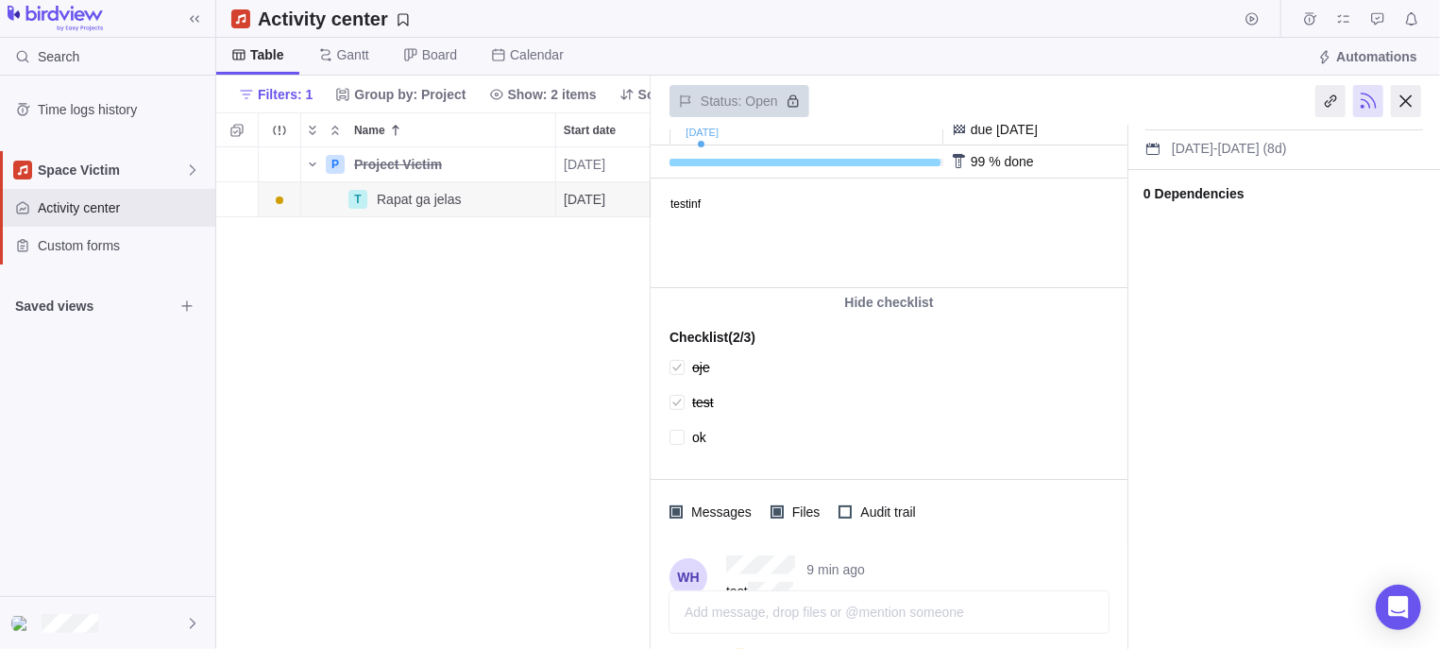
scroll to position [239, 0]
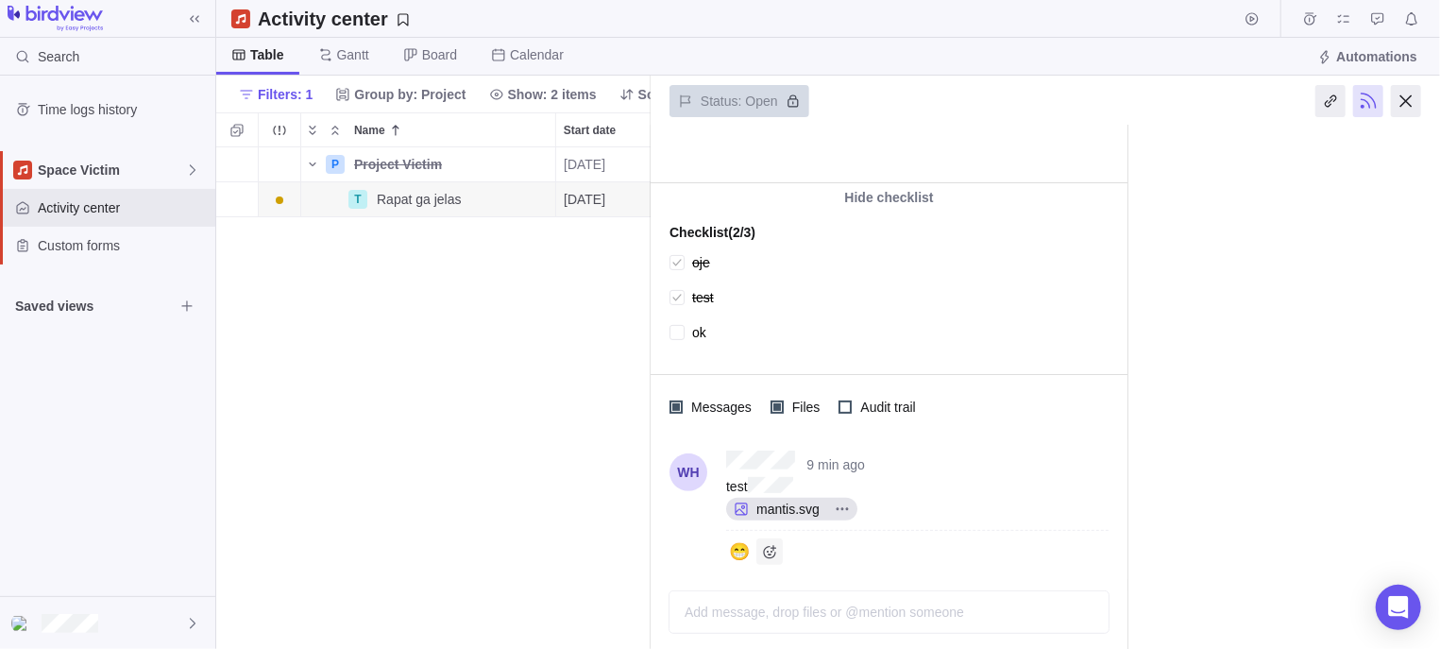
click at [773, 549] on icon "Add reaction" at bounding box center [769, 551] width 15 height 15
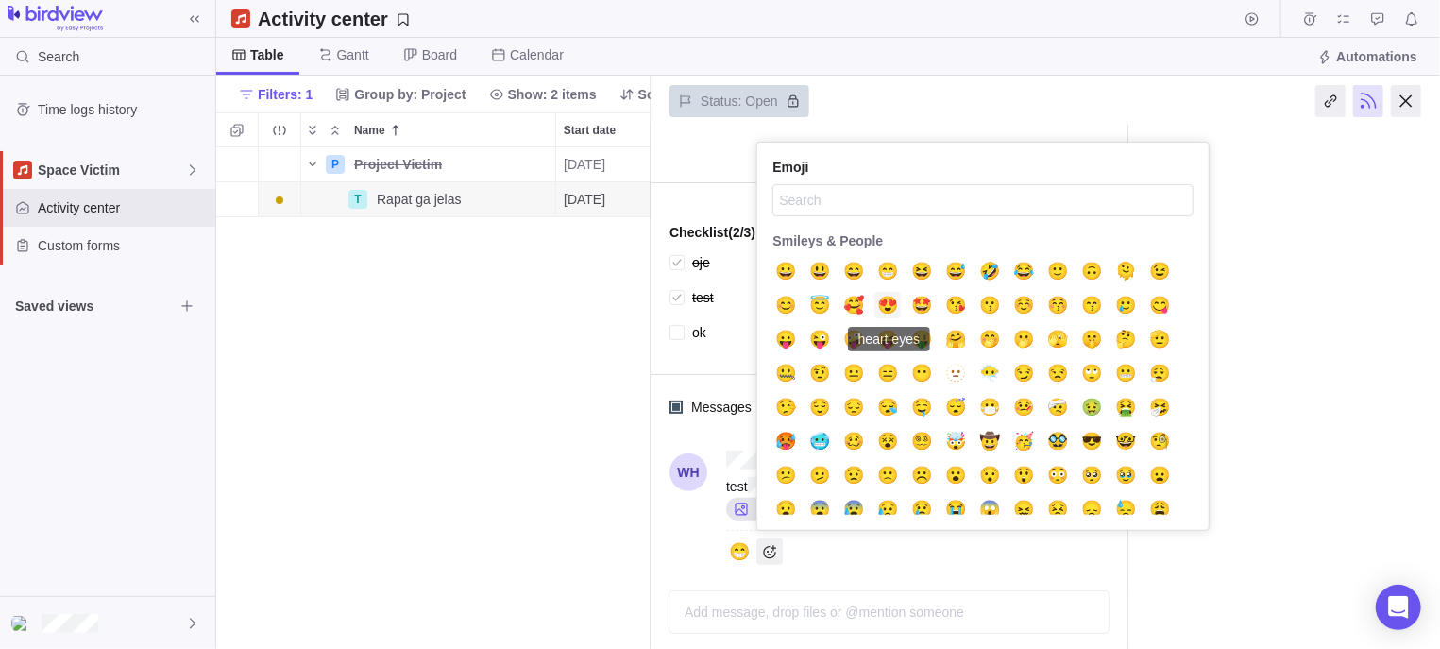
click at [882, 305] on span "😍" at bounding box center [887, 305] width 21 height 0
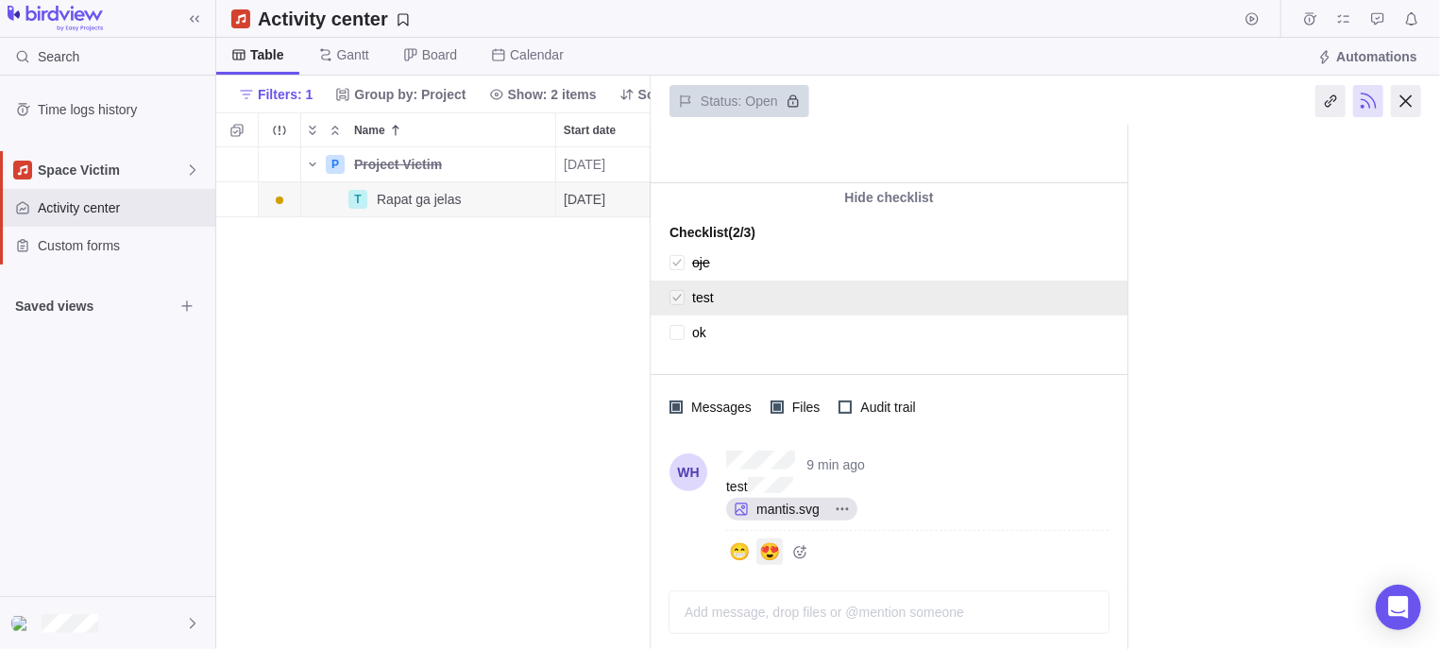
click at [882, 304] on textarea "test" at bounding box center [896, 297] width 409 height 26
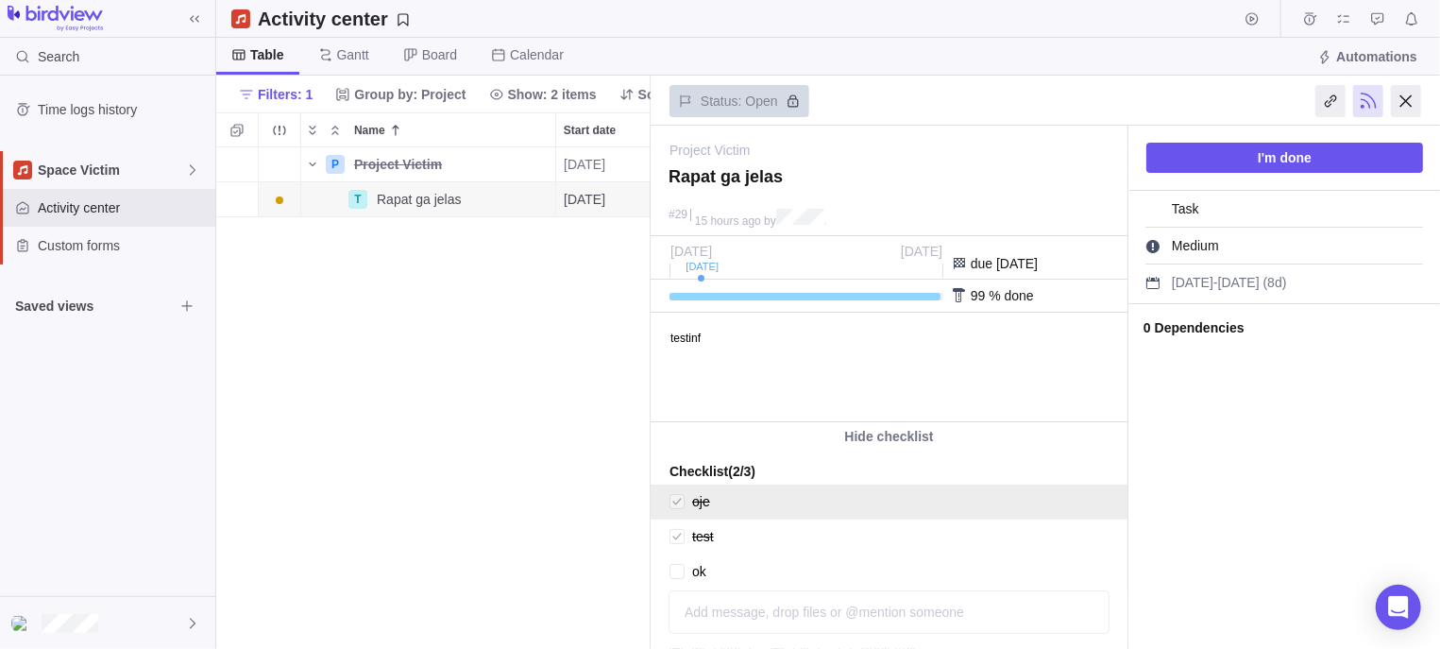
scroll to position [239, 0]
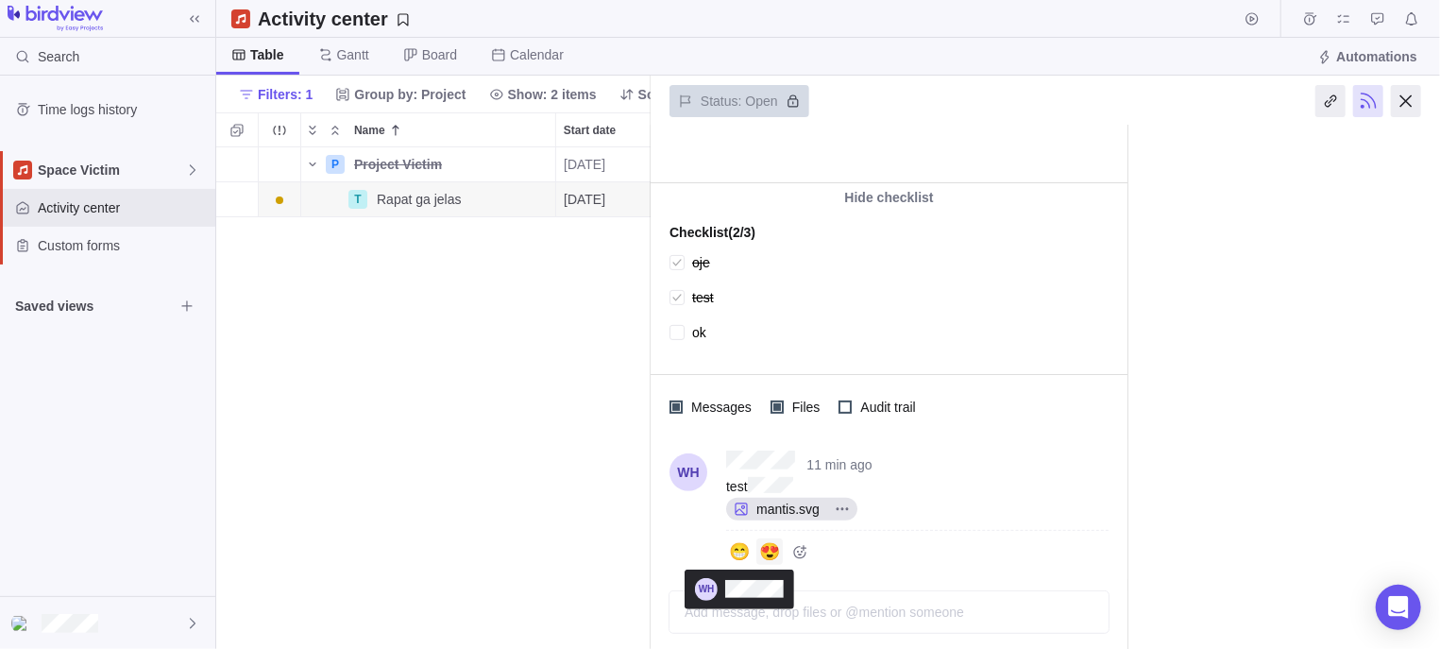
click at [771, 551] on span "😍" at bounding box center [769, 551] width 21 height 0
click at [722, 545] on div "11 min ago test mantis.svg 😁" at bounding box center [907, 507] width 401 height 114
click at [731, 551] on span "😁" at bounding box center [739, 551] width 21 height 0
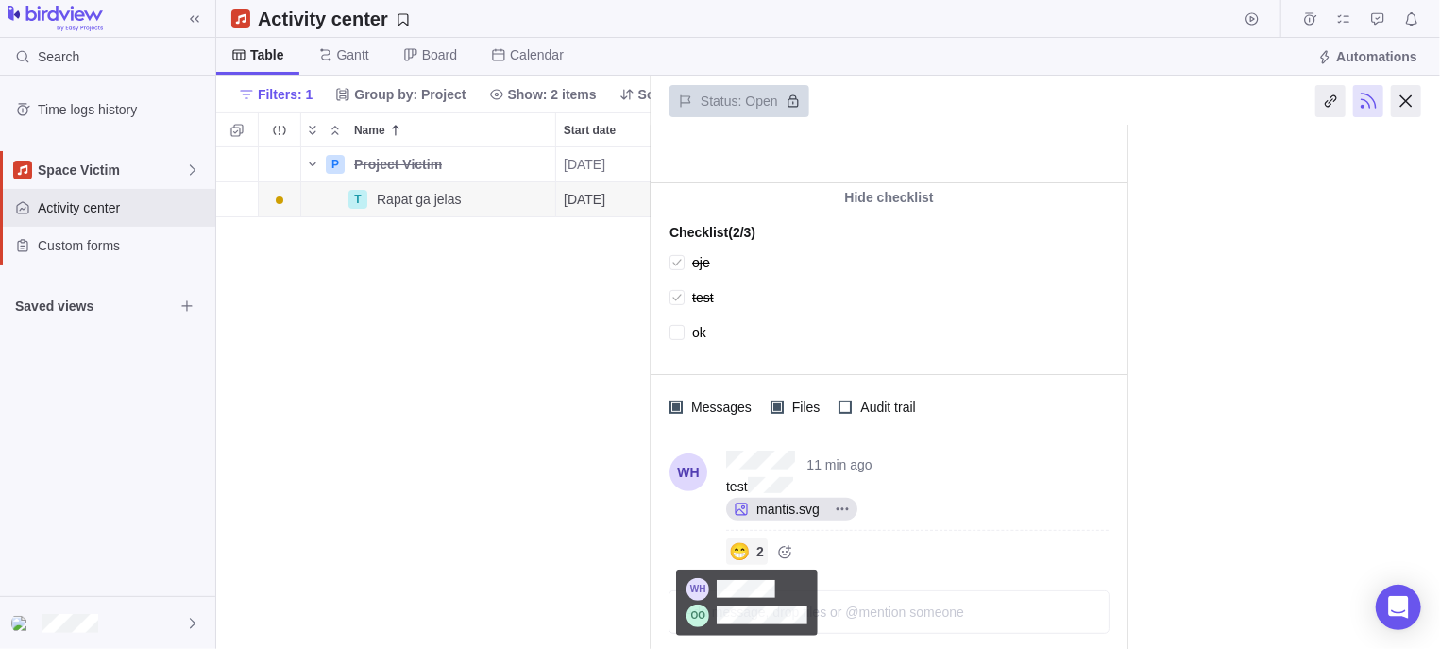
click at [747, 551] on span "😁" at bounding box center [739, 551] width 21 height 0
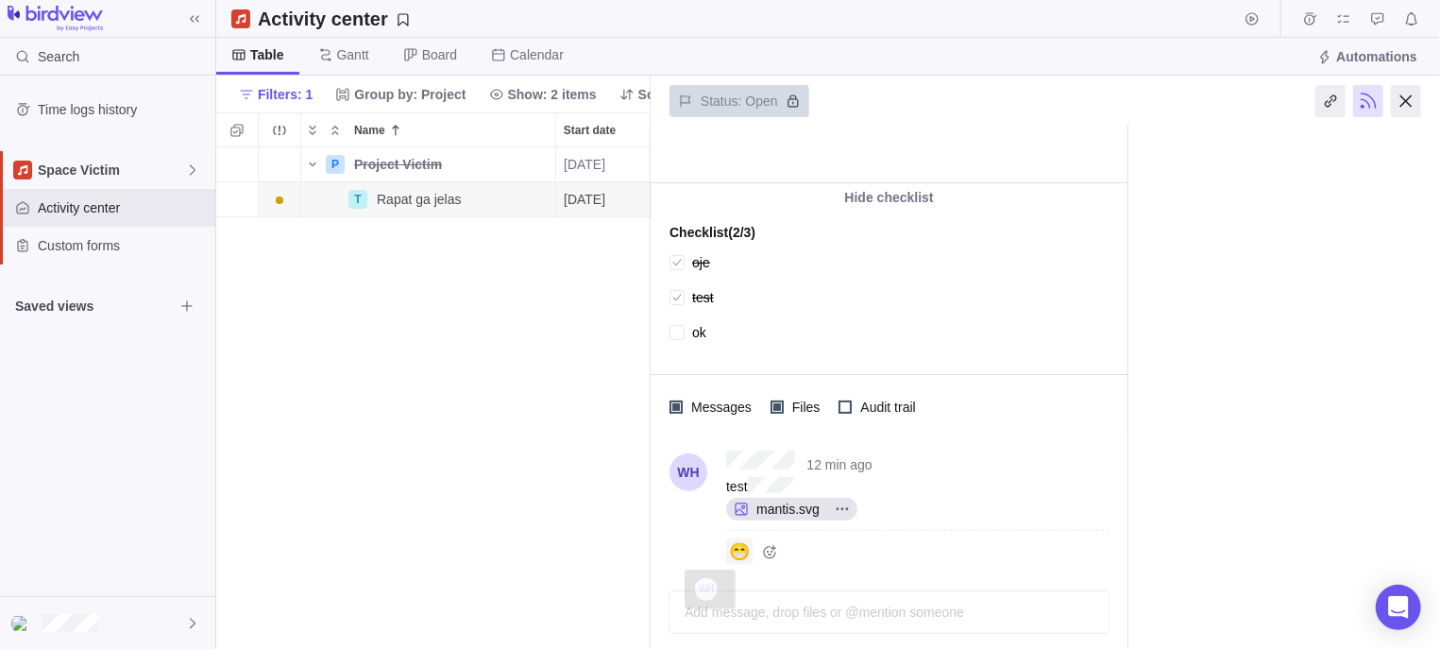
click at [732, 551] on span "😁" at bounding box center [739, 551] width 21 height 0
click at [755, 542] on span "2" at bounding box center [760, 551] width 15 height 19
click at [753, 567] on div "12 min ago test mantis.svg 😁 2" at bounding box center [889, 509] width 477 height 140
click at [750, 558] on div "😁" at bounding box center [739, 551] width 26 height 26
click at [788, 554] on icon "Add reaction" at bounding box center [784, 551] width 15 height 15
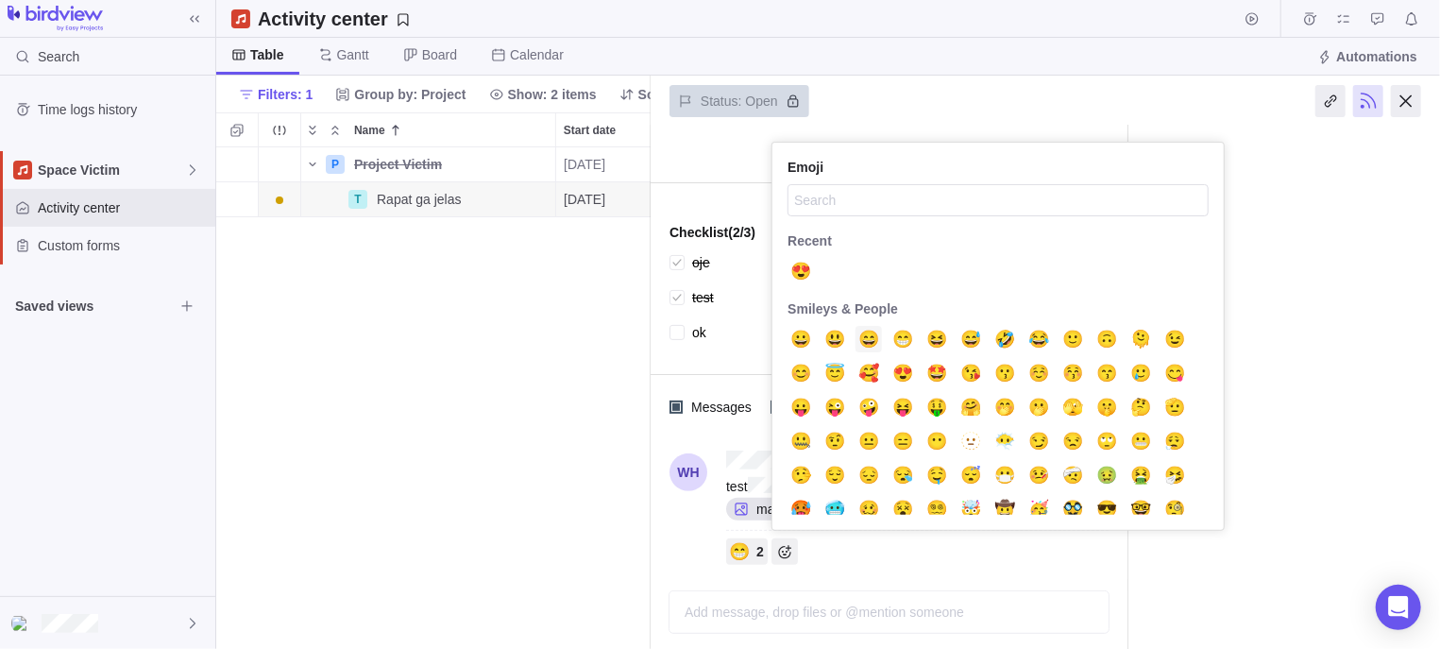
click at [873, 339] on span "😄" at bounding box center [868, 339] width 21 height 0
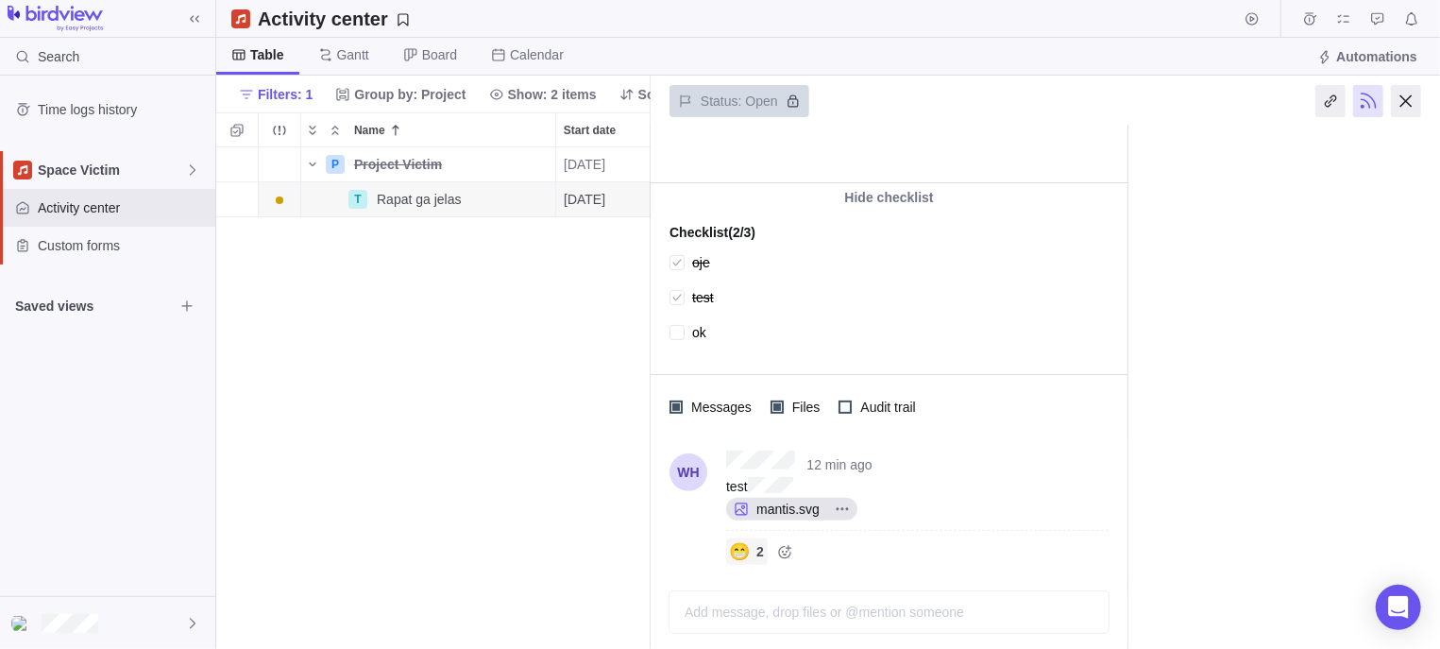
click at [740, 551] on span "😁" at bounding box center [739, 551] width 21 height 0
click at [753, 548] on div "😁" at bounding box center [739, 551] width 26 height 26
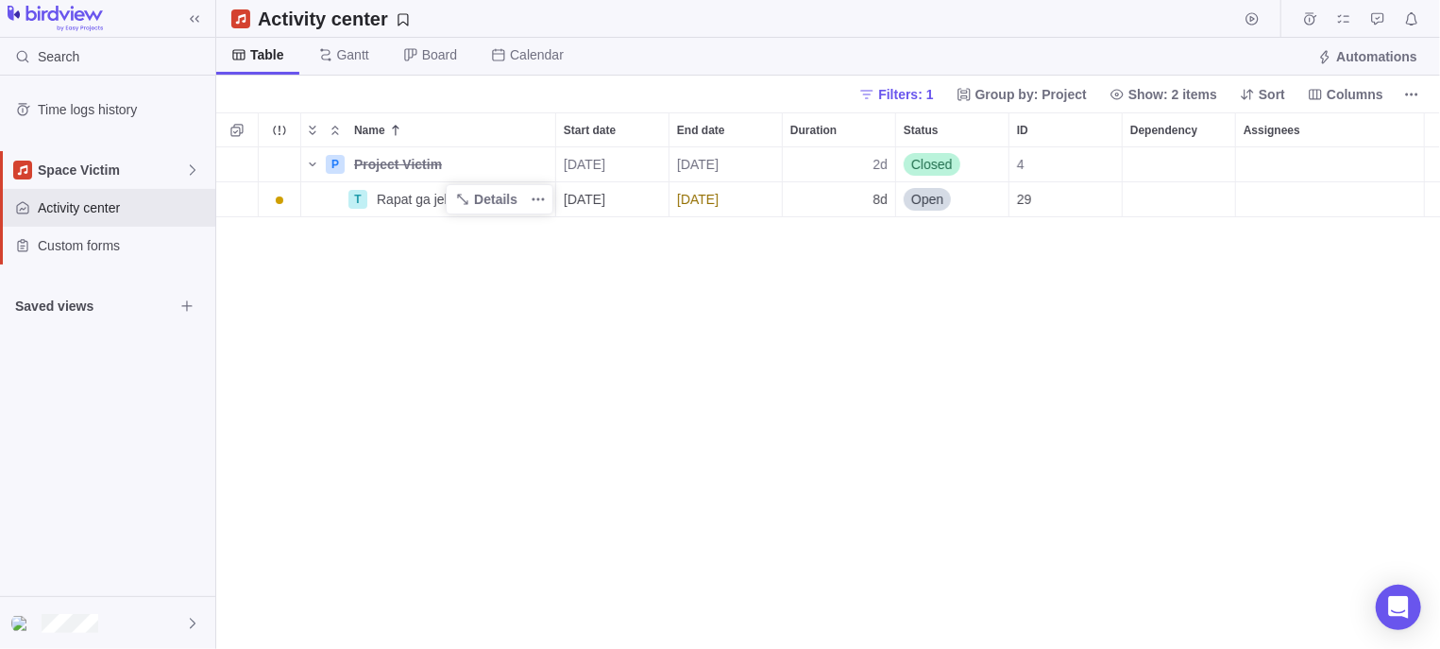
scroll to position [483, 1206]
click at [440, 206] on span "Rapat ga jelas" at bounding box center [419, 199] width 85 height 19
click at [495, 206] on span "Details" at bounding box center [495, 199] width 43 height 19
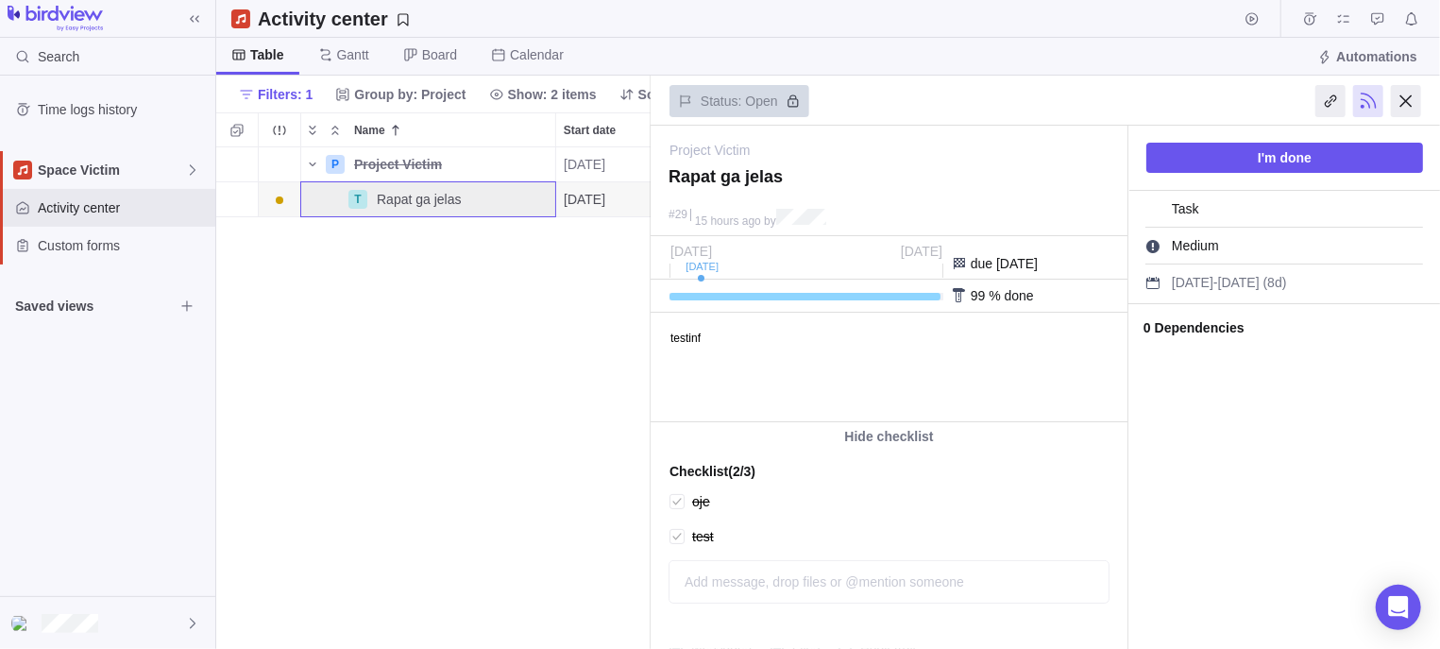
scroll to position [239, 0]
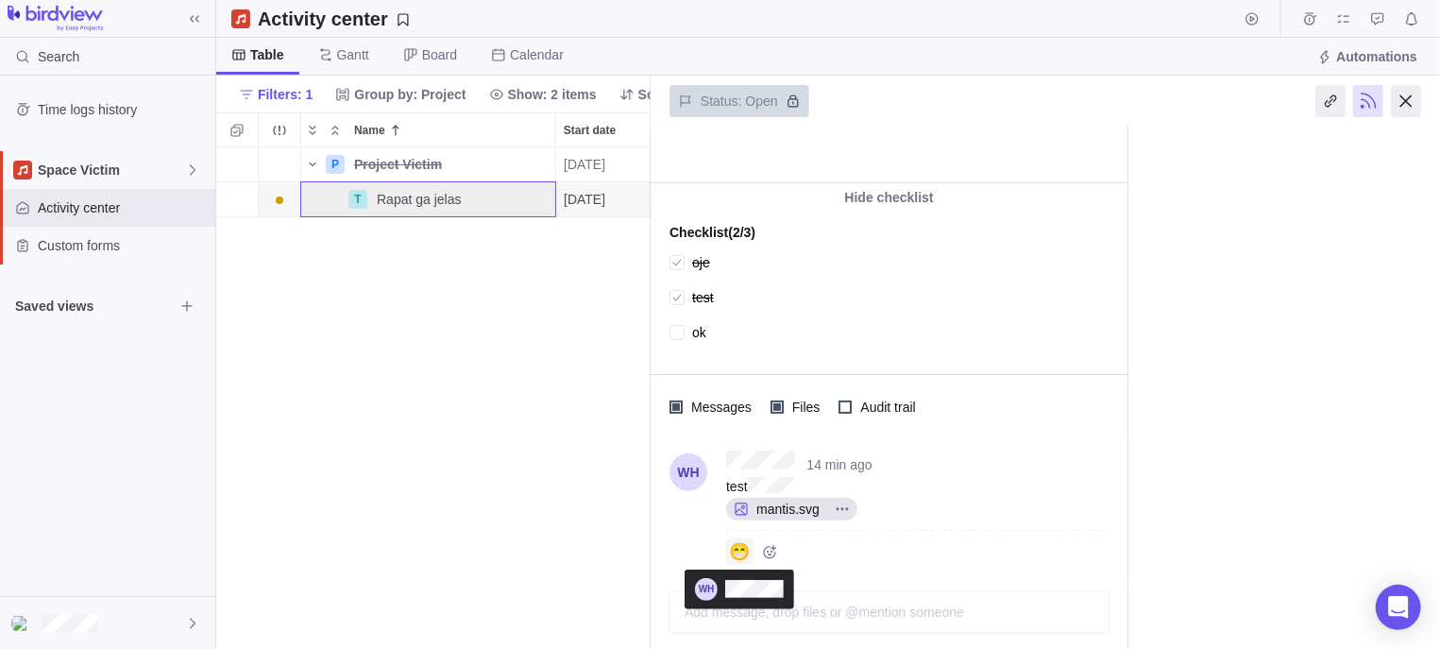
click at [747, 551] on span "😁" at bounding box center [739, 551] width 21 height 0
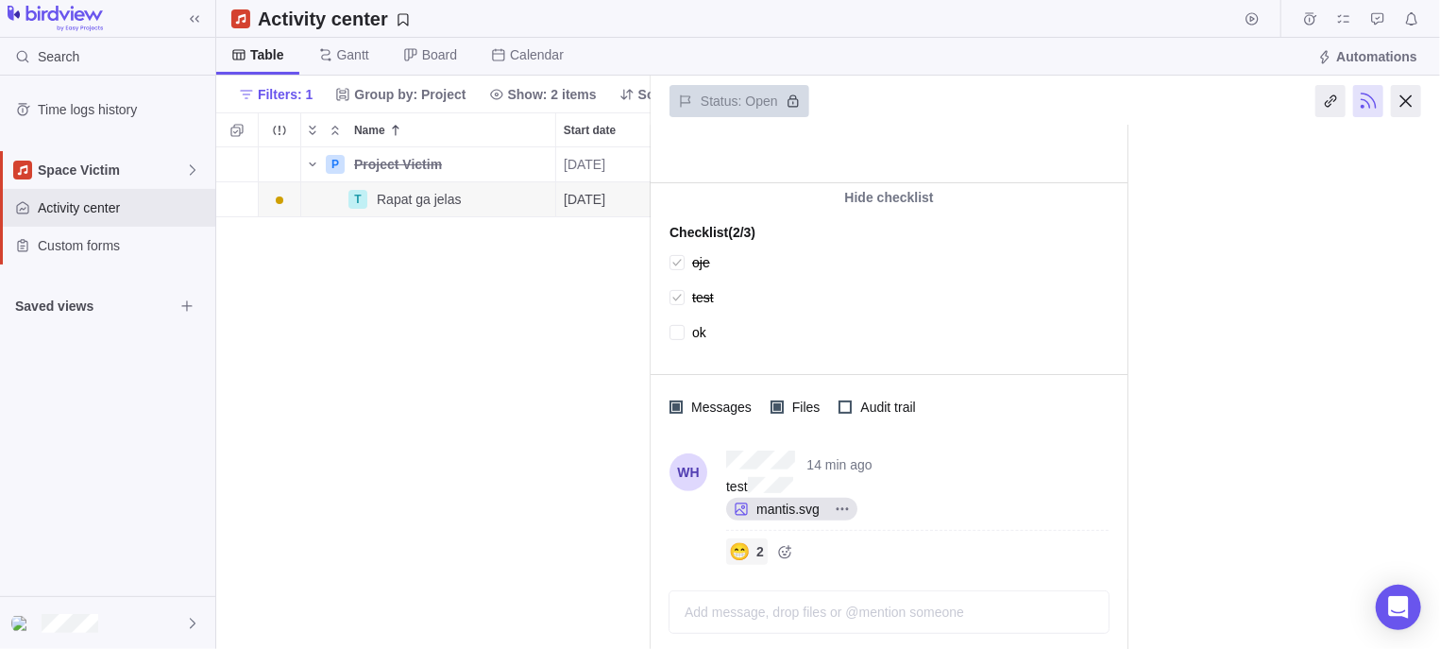
click at [747, 551] on span "😁" at bounding box center [739, 551] width 21 height 0
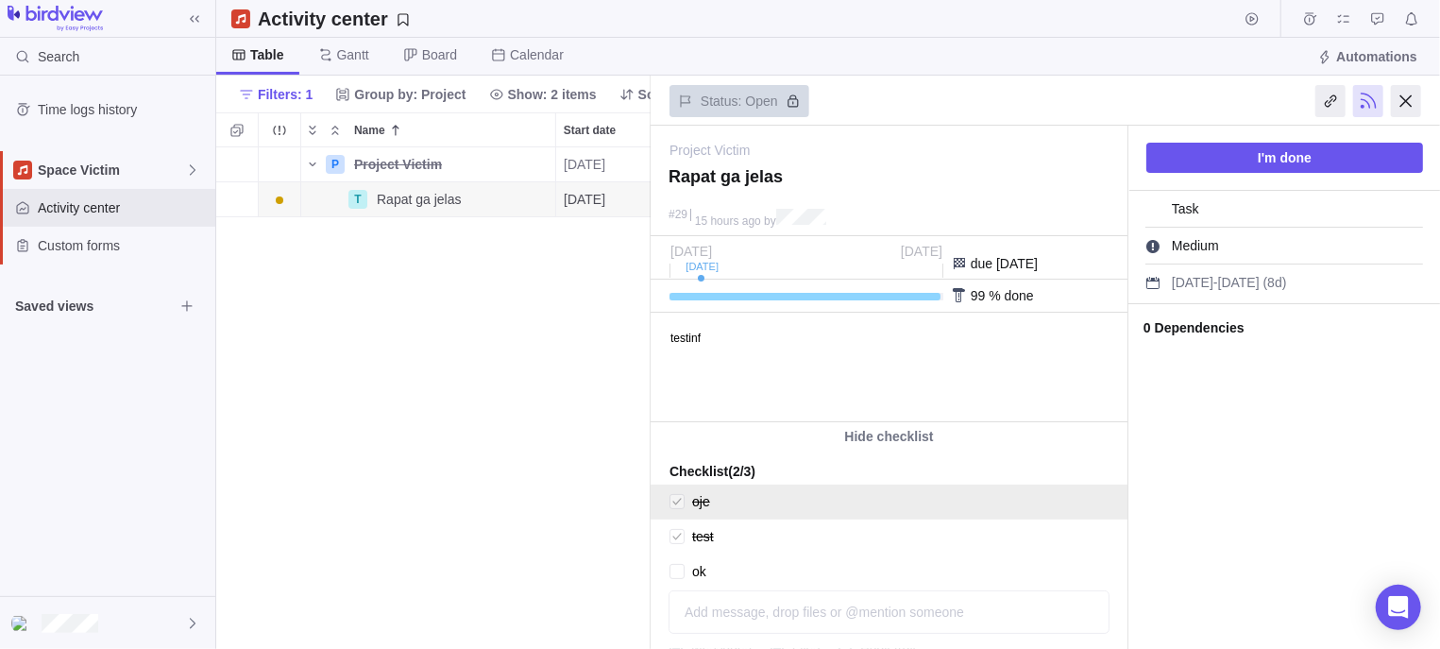
scroll to position [239, 0]
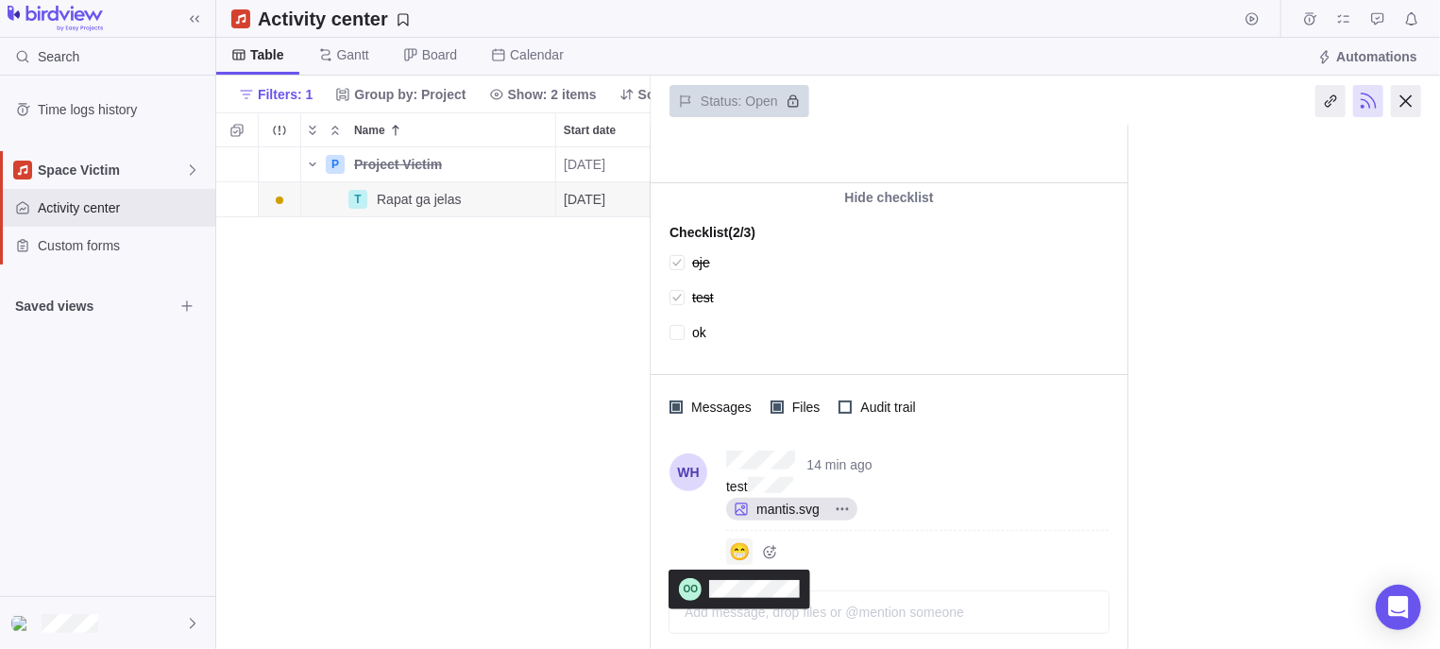
click at [742, 551] on span "😁" at bounding box center [739, 551] width 21 height 0
click at [737, 550] on icon "Add reaction" at bounding box center [739, 551] width 15 height 15
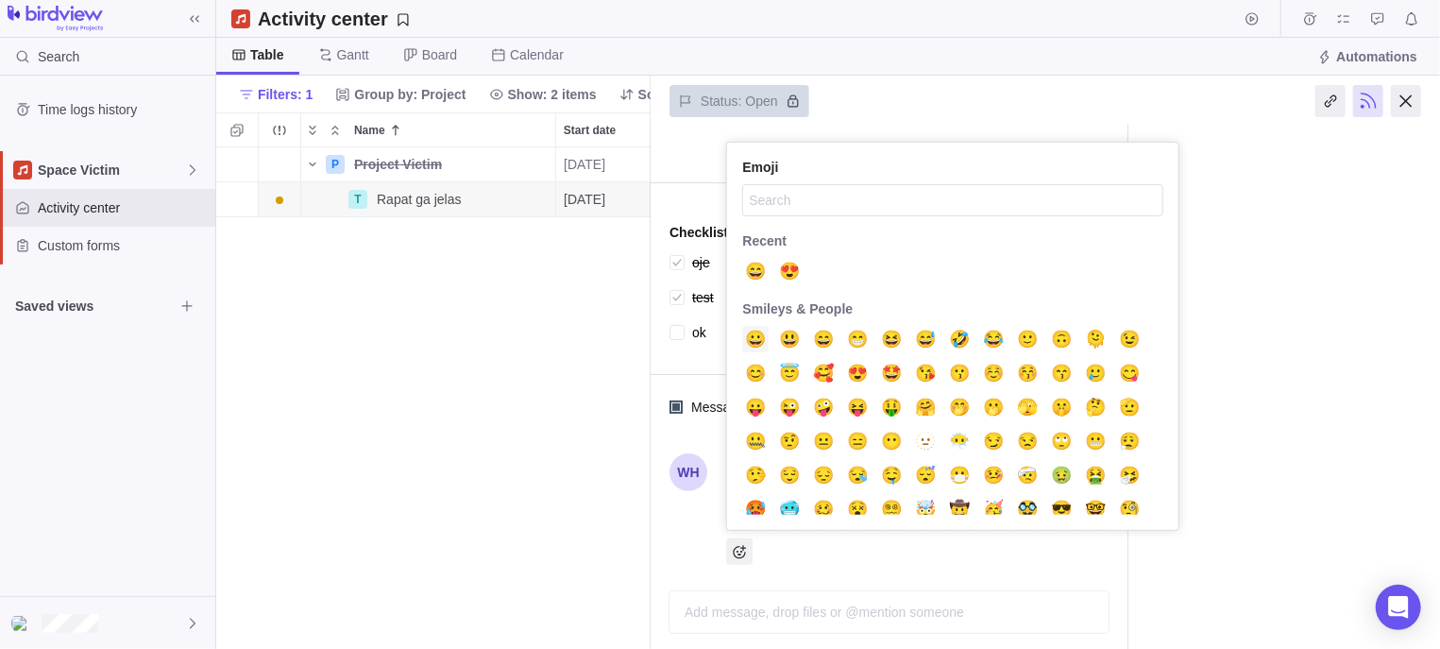
click at [756, 339] on span "😀" at bounding box center [755, 339] width 21 height 0
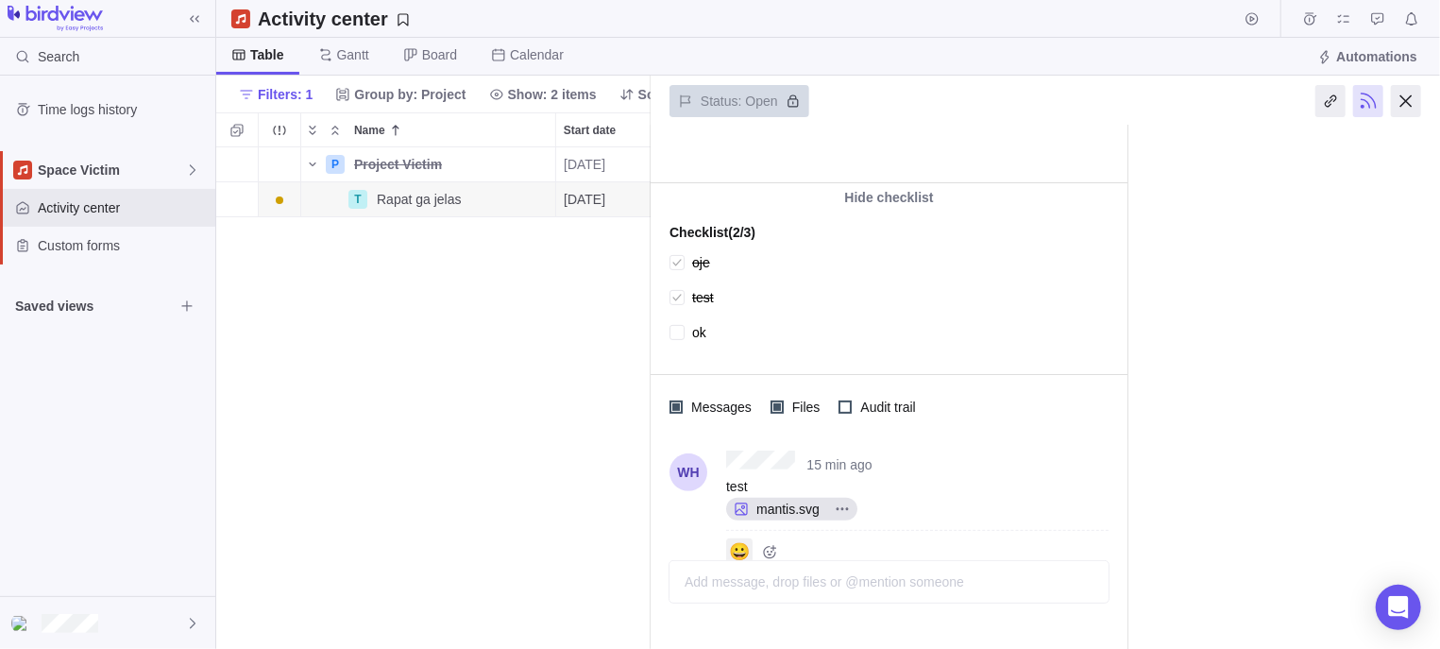
scroll to position [483, 417]
click at [849, 506] on span "More actions" at bounding box center [842, 509] width 30 height 26
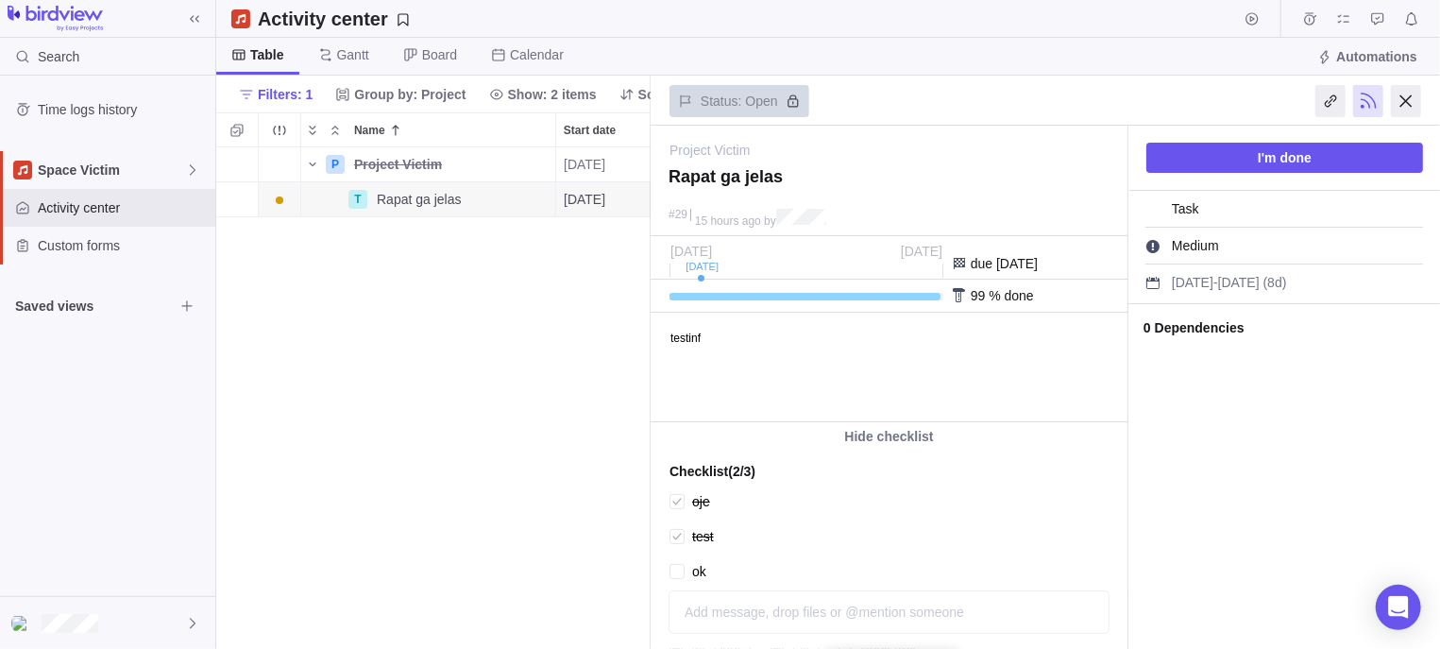
scroll to position [239, 0]
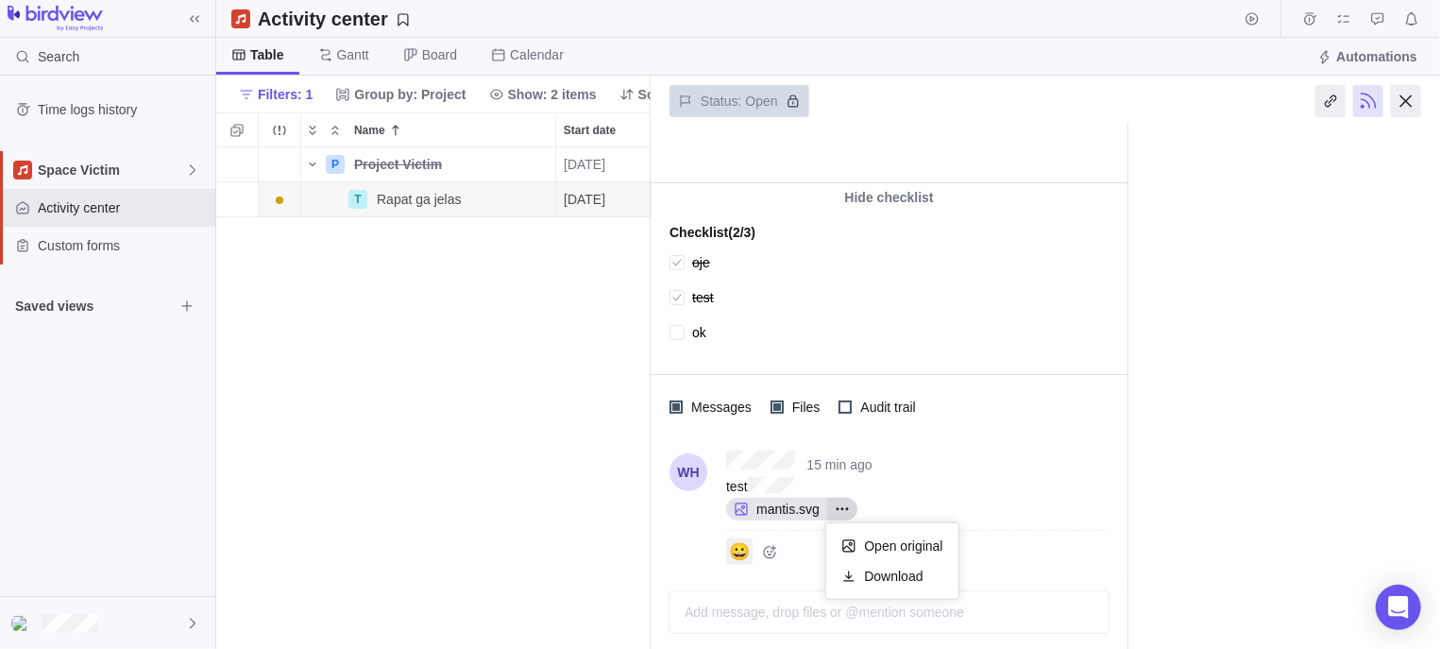
click at [1061, 495] on div "15 min ago test mantis.svg Open original Download 😀" at bounding box center [889, 509] width 477 height 140
click at [892, 580] on div "Add message, drop files or @mention someone" at bounding box center [889, 570] width 409 height 19
click at [1239, 451] on div "I'm done Task Medium Set category [DATE] - [DATE] (8d) Set estimated hours Set …" at bounding box center [1284, 290] width 312 height 807
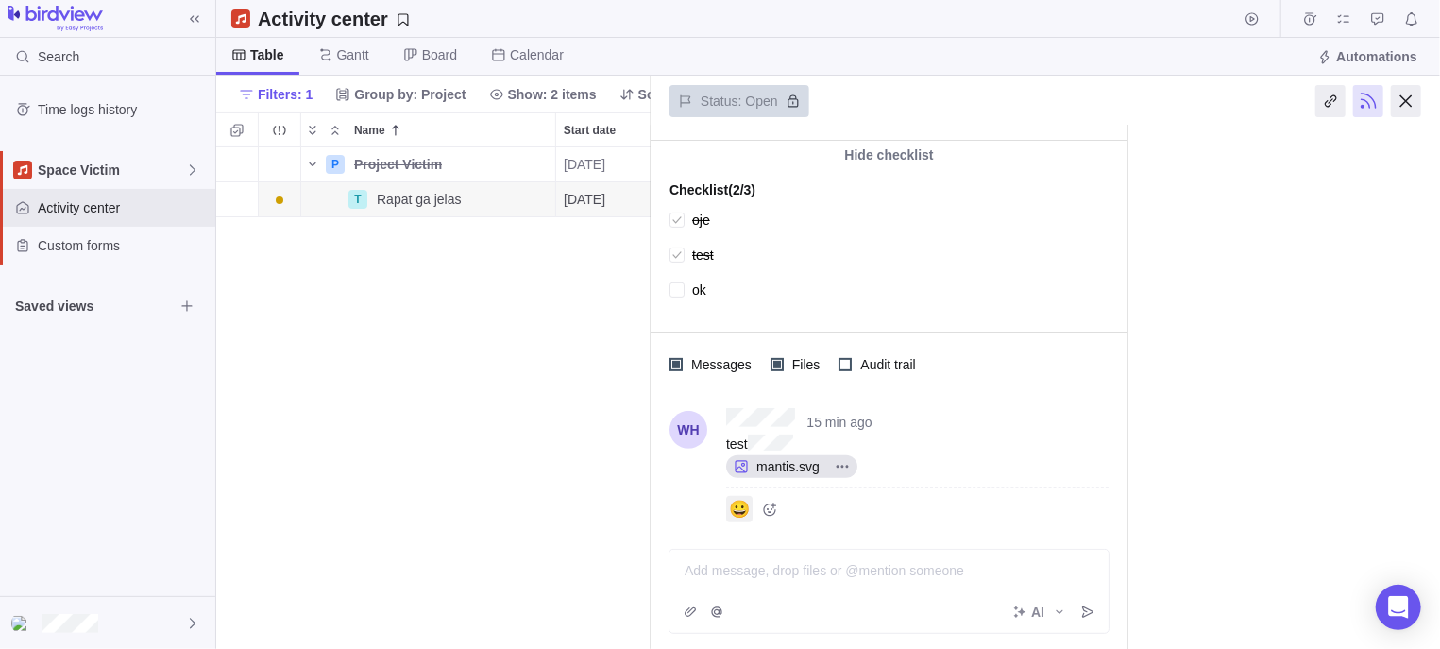
scroll to position [0, 0]
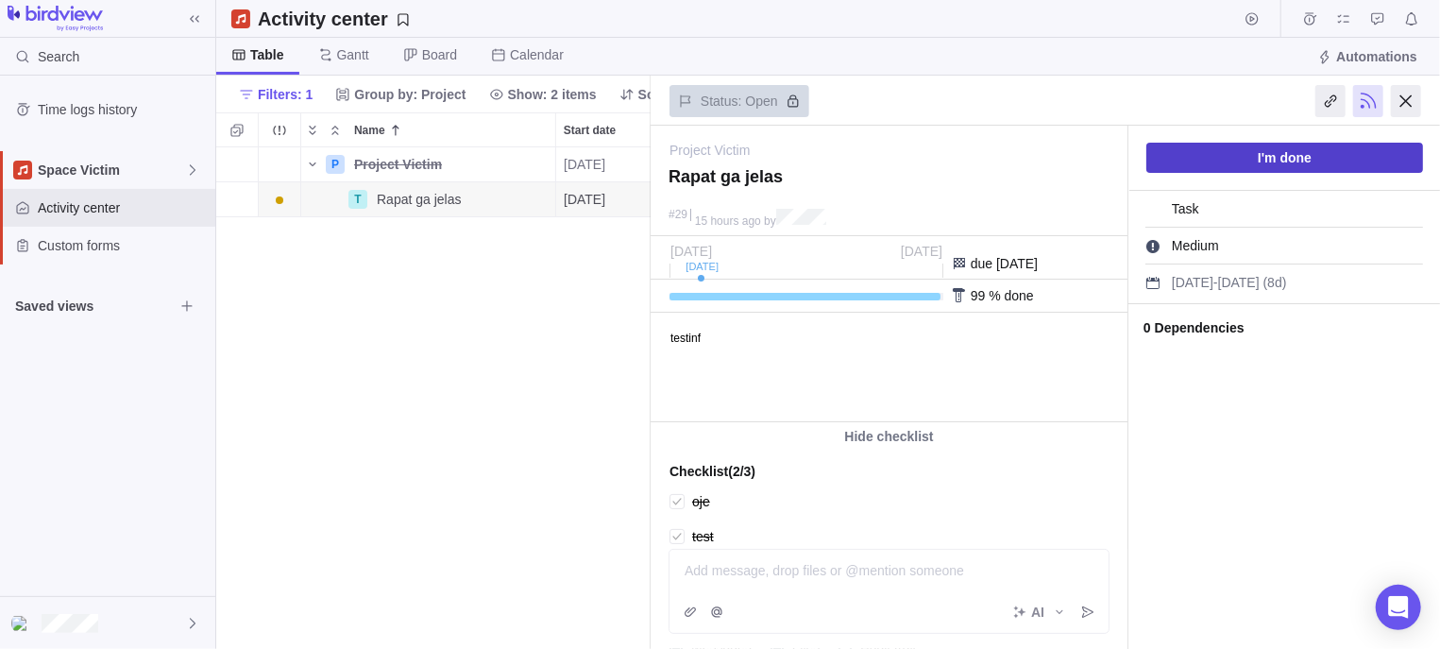
click at [1266, 173] on span "I'm done" at bounding box center [1284, 158] width 277 height 30
click at [1305, 145] on span "Resume work" at bounding box center [1284, 158] width 277 height 30
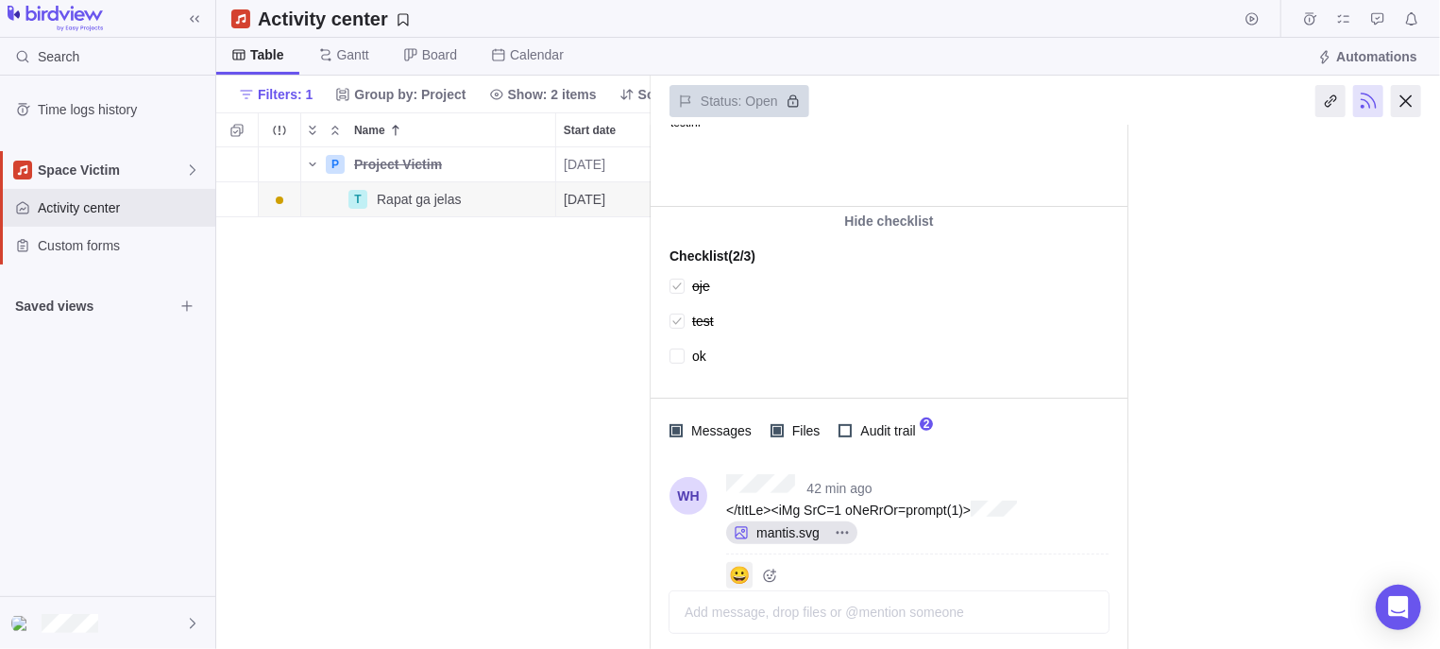
scroll to position [239, 0]
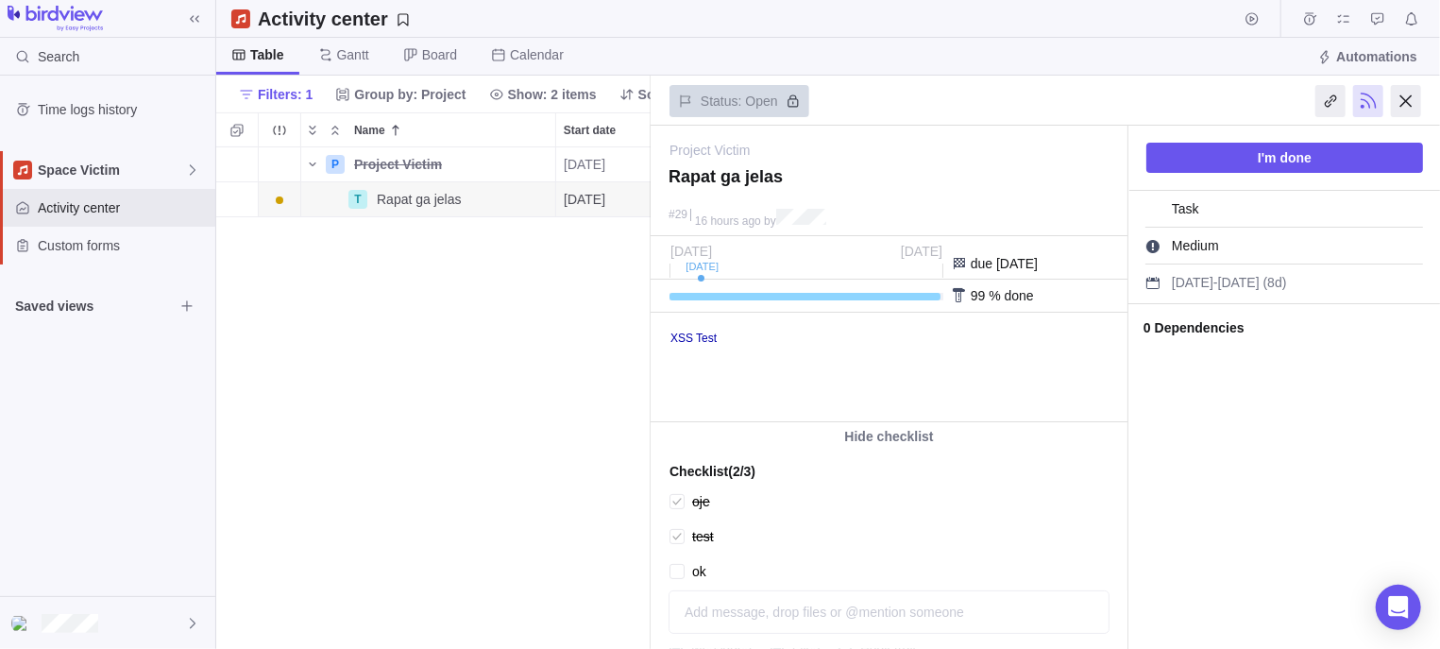
click at [899, 353] on html "XSS Test" at bounding box center [887, 367] width 472 height 108
click at [806, 337] on body "XSS Test" at bounding box center [887, 328] width 472 height 31
click at [734, 339] on body "XSS Test" at bounding box center [887, 328] width 472 height 31
click at [776, 367] on html "XSS Test" at bounding box center [887, 367] width 472 height 108
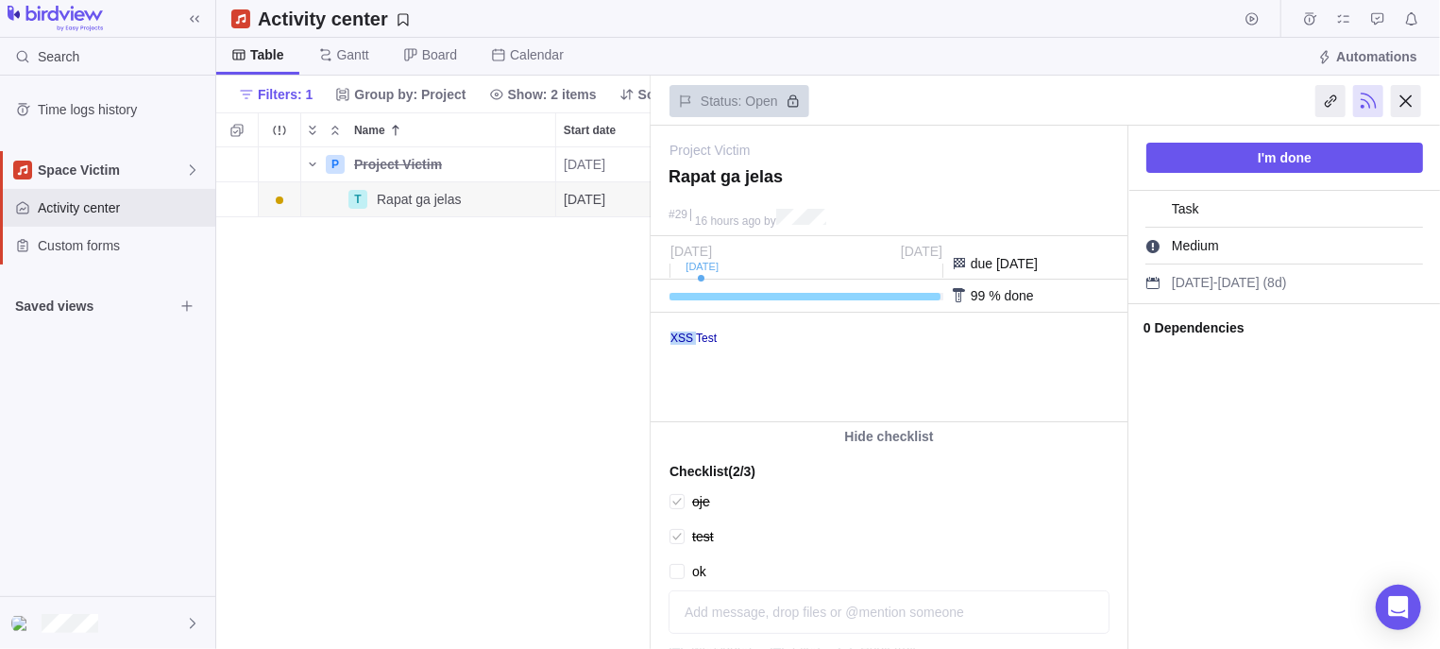
click at [700, 334] on link "XSS Test" at bounding box center [693, 337] width 46 height 13
click at [749, 331] on body "XSS Test" at bounding box center [887, 328] width 472 height 31
type textarea "x"
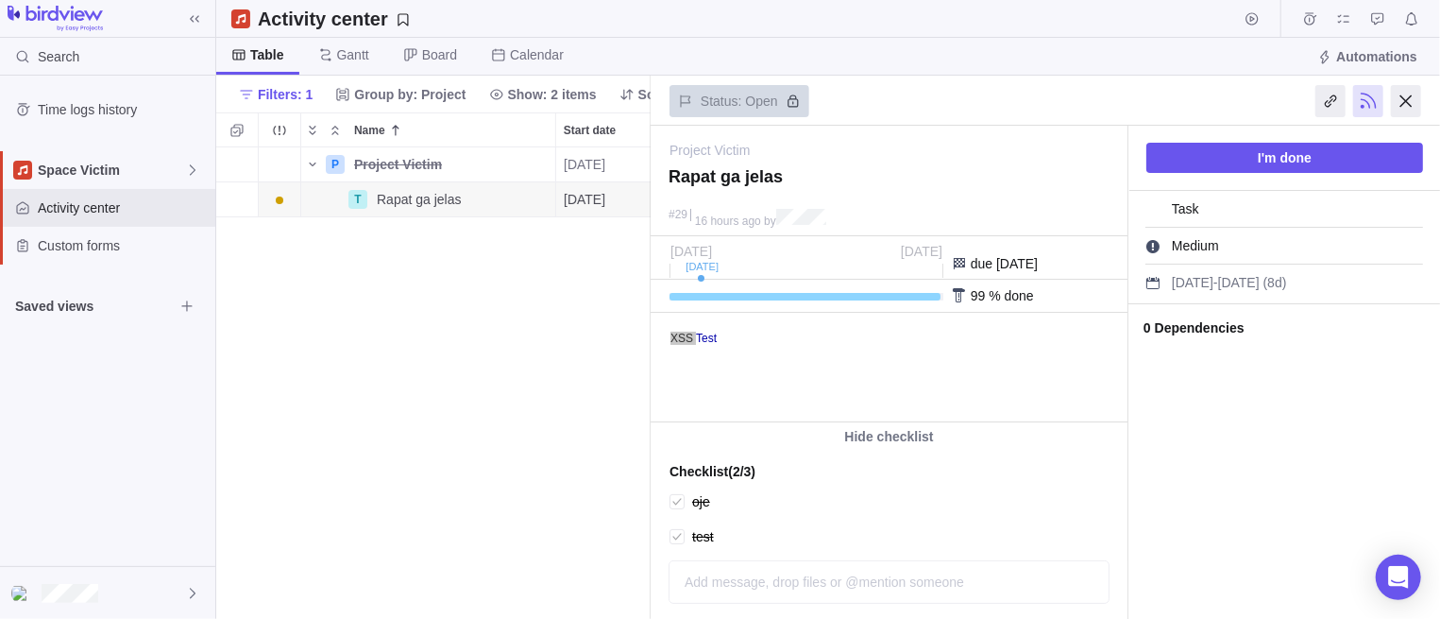
scroll to position [1, 1]
